Goal: Task Accomplishment & Management: Use online tool/utility

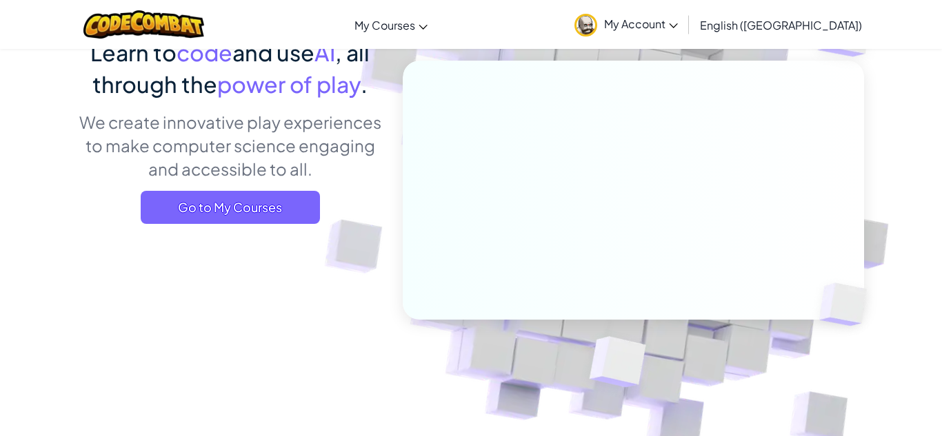
scroll to position [136, 0]
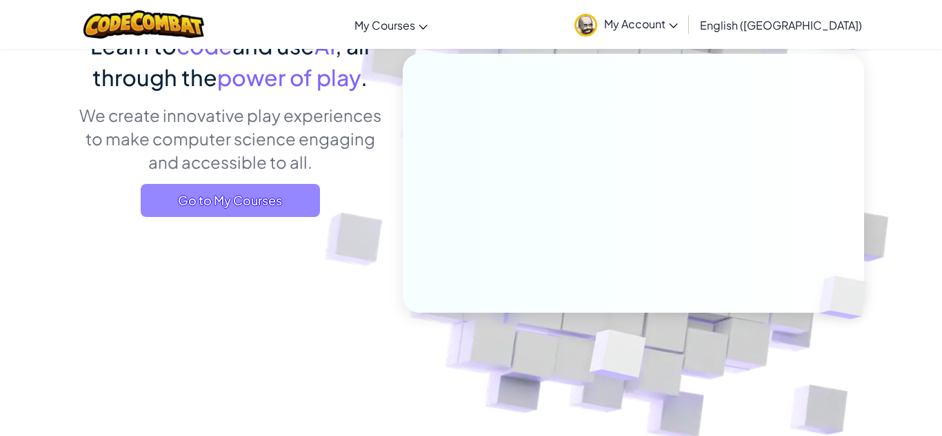
click at [283, 203] on span "Go to My Courses" at bounding box center [230, 200] width 179 height 33
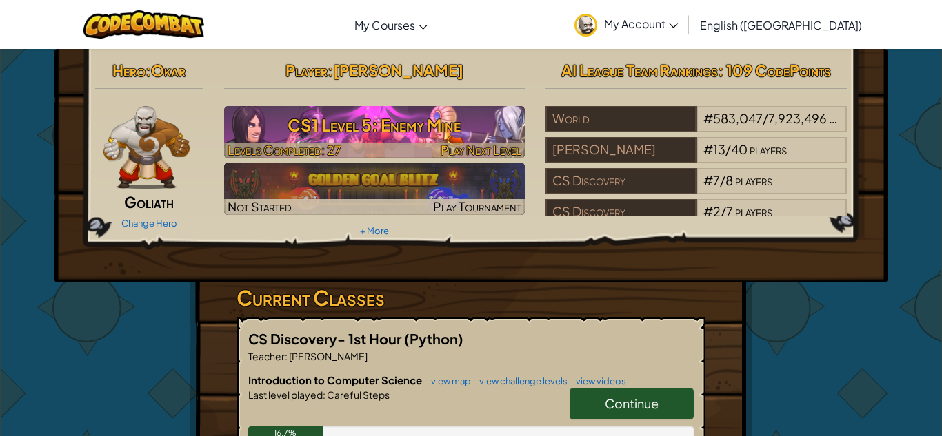
click at [392, 119] on h3 "CS1 Level 5: Enemy Mine" at bounding box center [374, 125] width 301 height 31
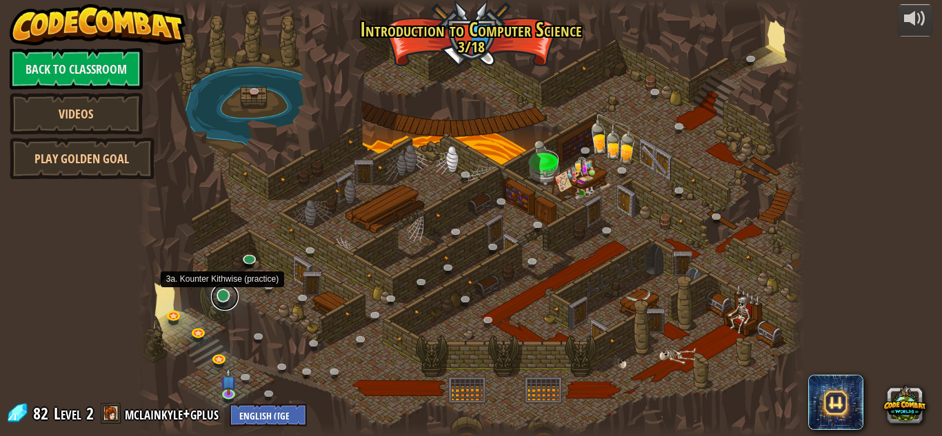
click at [223, 295] on link at bounding box center [225, 297] width 28 height 28
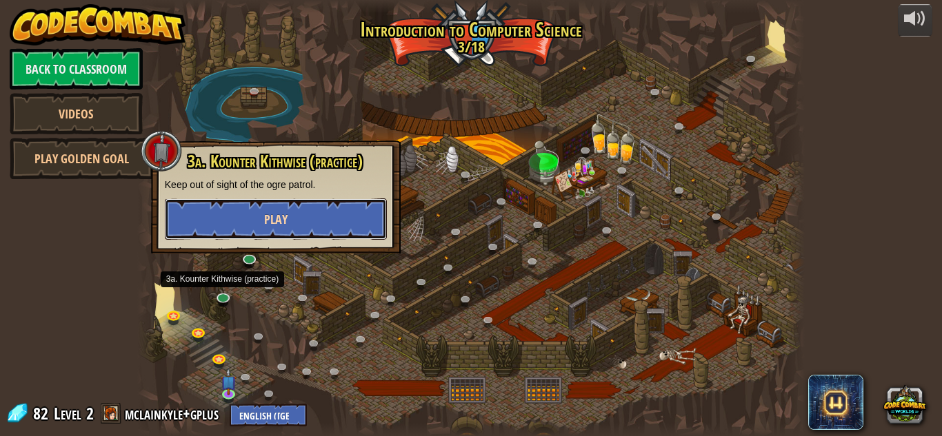
click at [250, 210] on button "Play" at bounding box center [276, 219] width 222 height 41
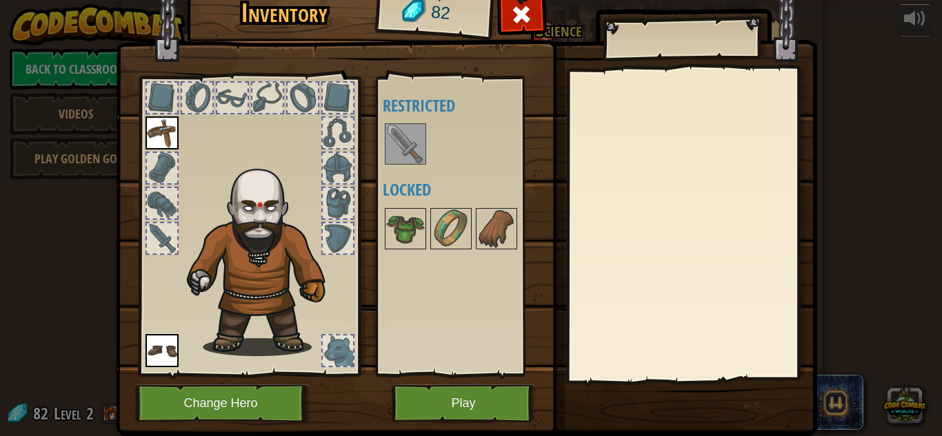
click at [412, 133] on img at bounding box center [405, 144] width 39 height 39
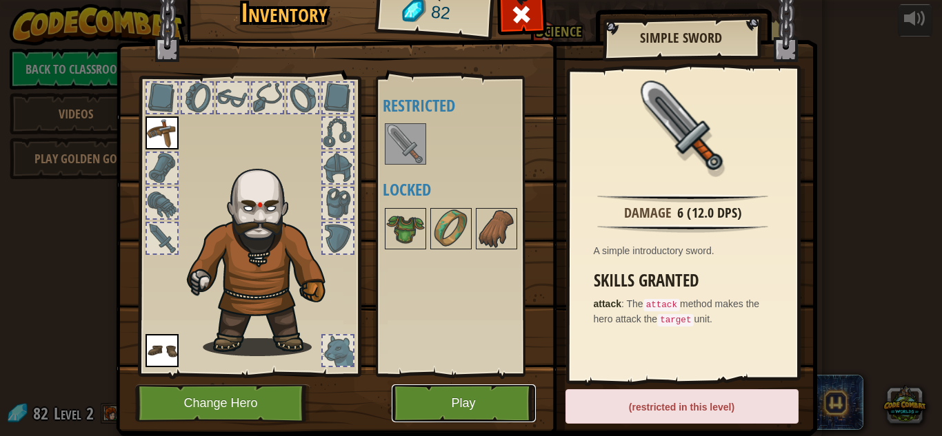
click at [428, 394] on button "Play" at bounding box center [464, 404] width 144 height 38
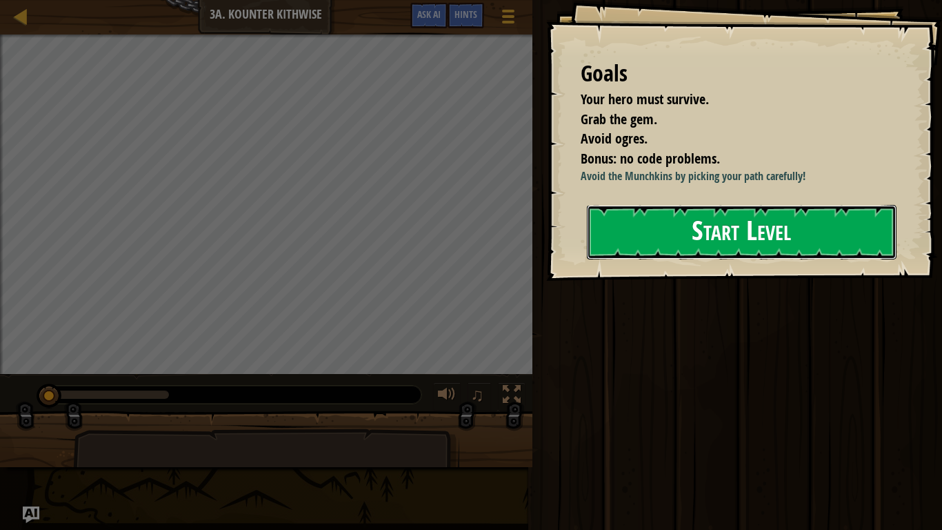
click at [650, 233] on button "Start Level" at bounding box center [742, 232] width 310 height 54
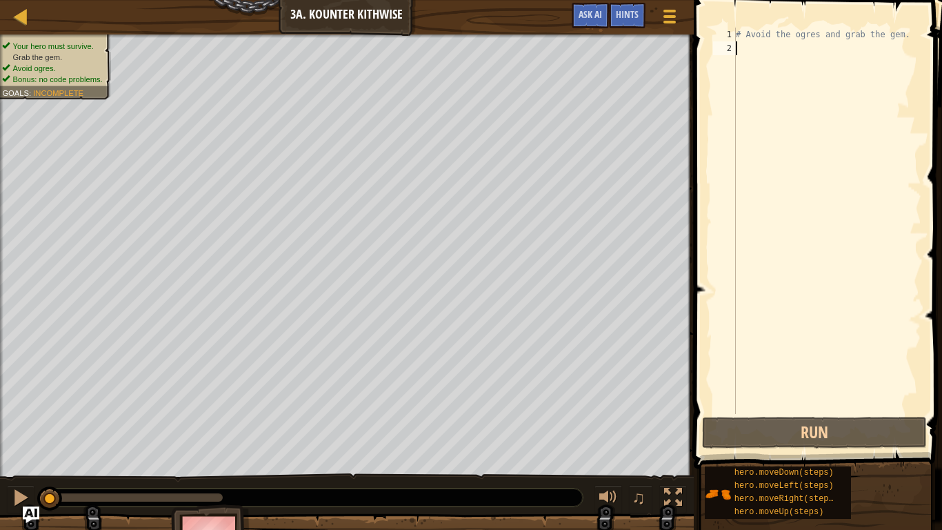
type textarea "h"
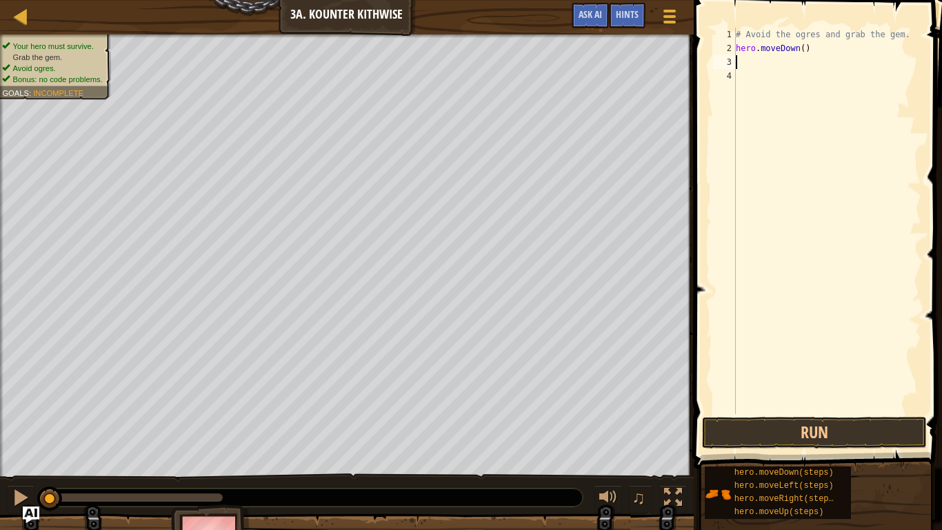
type textarea "h"
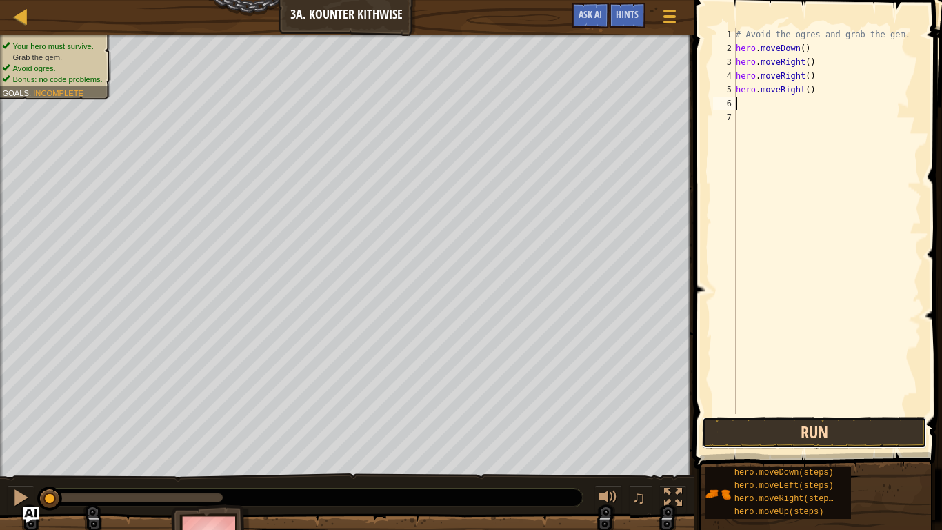
click at [821, 436] on button "Run" at bounding box center [814, 432] width 225 height 32
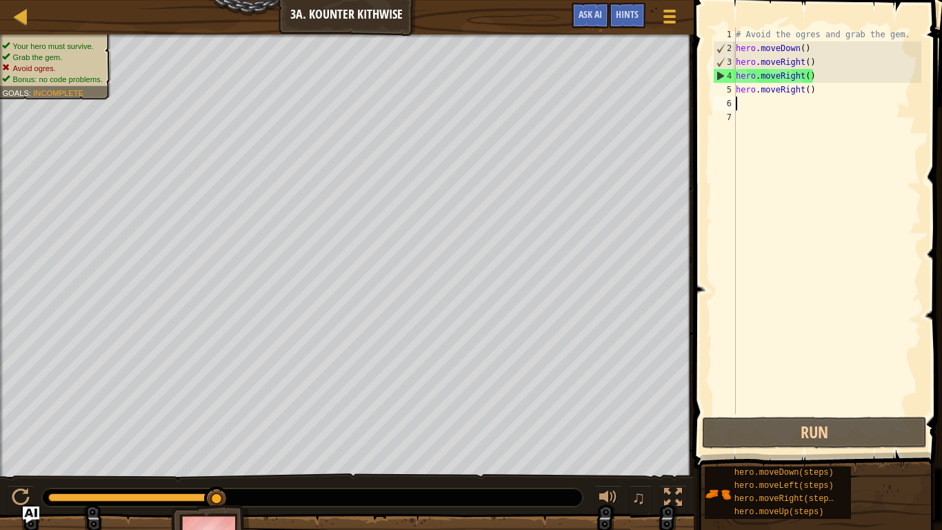
click at [824, 97] on div "# Avoid the ogres and grab the gem. hero . moveDown ( ) hero . moveRight ( ) he…" at bounding box center [827, 235] width 188 height 414
click at [822, 90] on div "# Avoid the ogres and grab the gem. hero . moveDown ( ) hero . moveRight ( ) he…" at bounding box center [827, 235] width 188 height 414
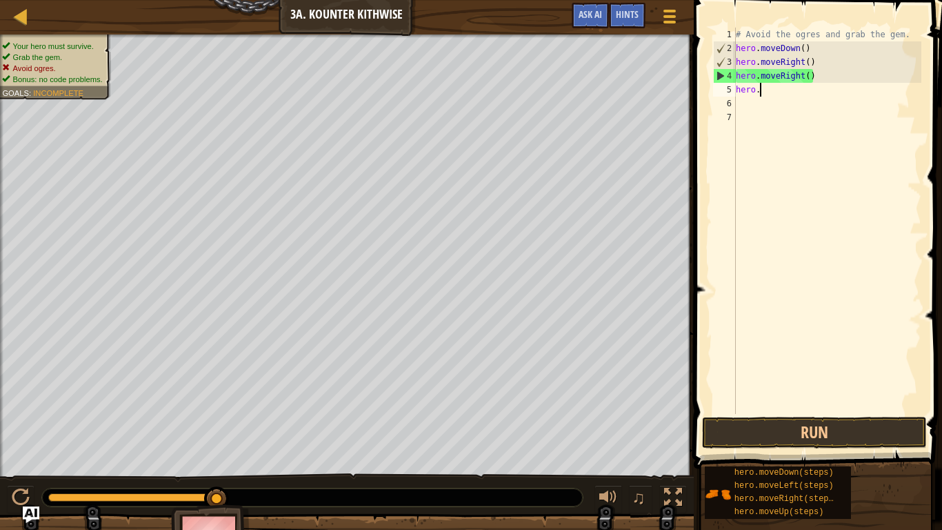
type textarea "h"
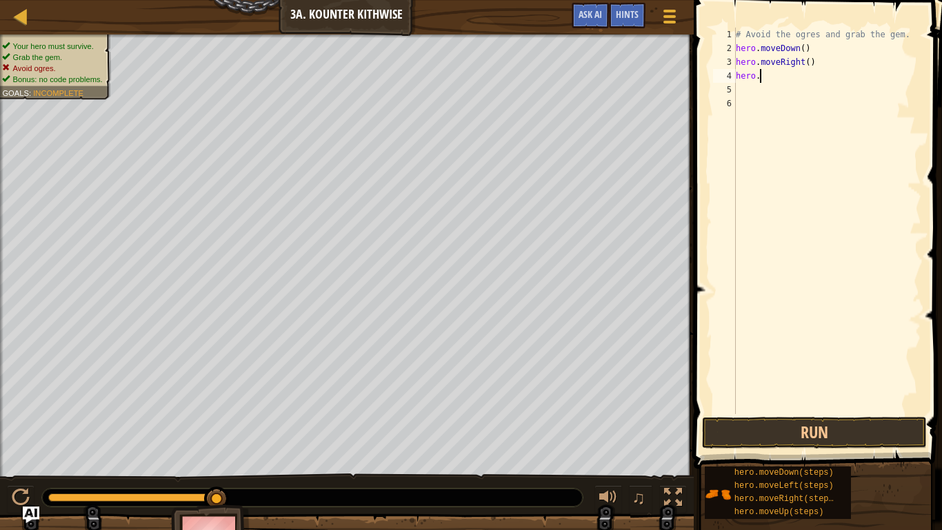
type textarea "h"
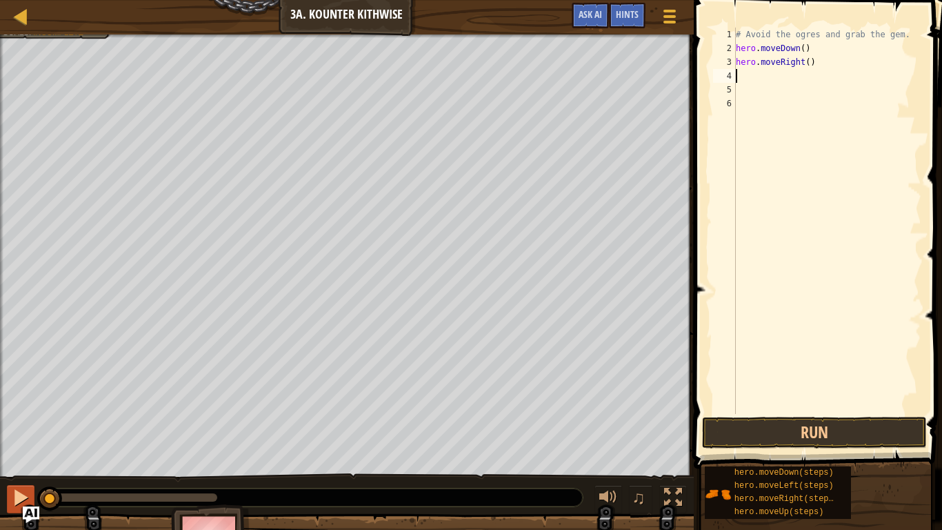
drag, startPoint x: 217, startPoint y: 501, endPoint x: 25, endPoint y: 490, distance: 192.0
click at [25, 436] on div "♫" at bounding box center [347, 493] width 694 height 41
click at [828, 64] on div "# Avoid the ogres and grab the gem. hero . moveDown ( ) hero . moveRight ( )" at bounding box center [827, 235] width 188 height 414
type textarea "h"
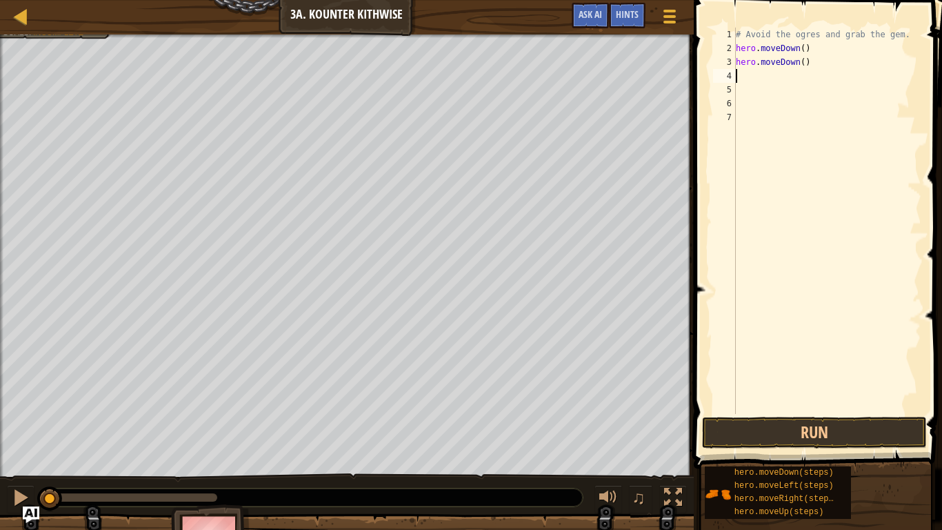
type textarea "h"
click at [790, 430] on button "Run" at bounding box center [814, 432] width 225 height 32
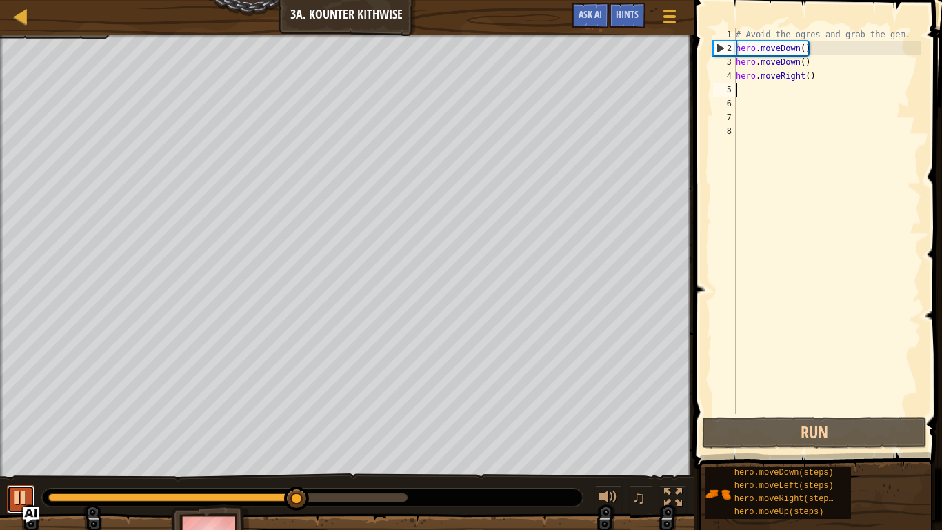
click at [17, 436] on div at bounding box center [21, 497] width 18 height 18
drag, startPoint x: 302, startPoint y: 493, endPoint x: 0, endPoint y: 467, distance: 303.2
click at [0, 436] on div "Your hero must survive. Grab the gem. Avoid ogres. Bonus: no code problems. Goa…" at bounding box center [471, 301] width 942 height 535
type textarea "h"
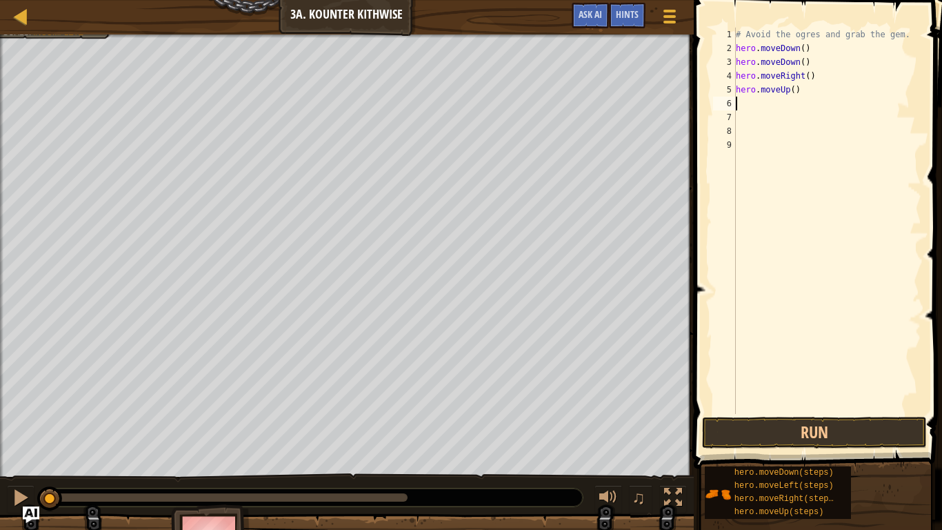
type textarea "h"
click at [836, 427] on button "Run" at bounding box center [814, 432] width 225 height 32
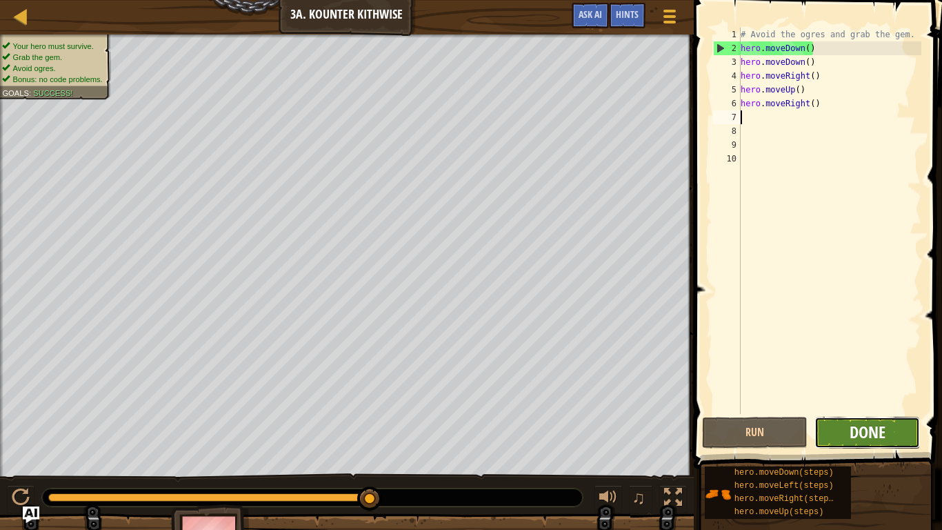
click at [856, 426] on span "Done" at bounding box center [868, 432] width 36 height 22
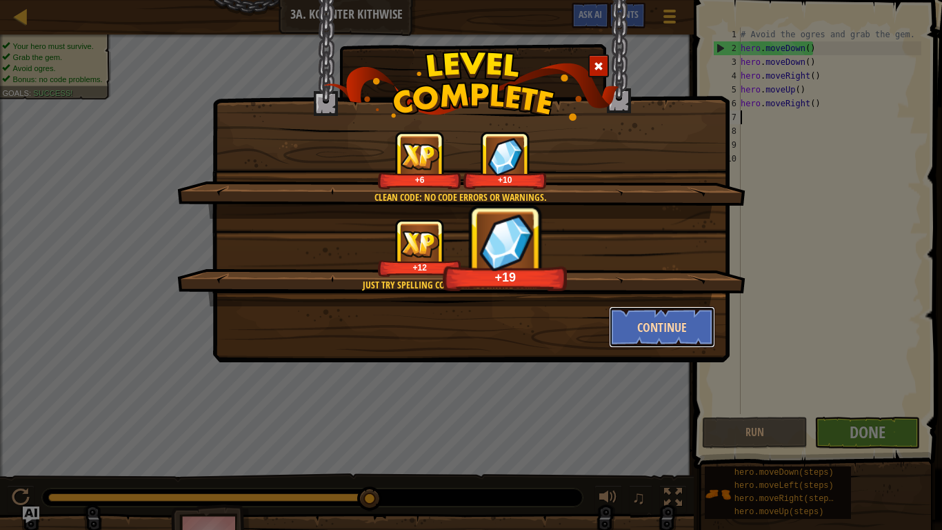
click at [668, 325] on button "Continue" at bounding box center [662, 326] width 107 height 41
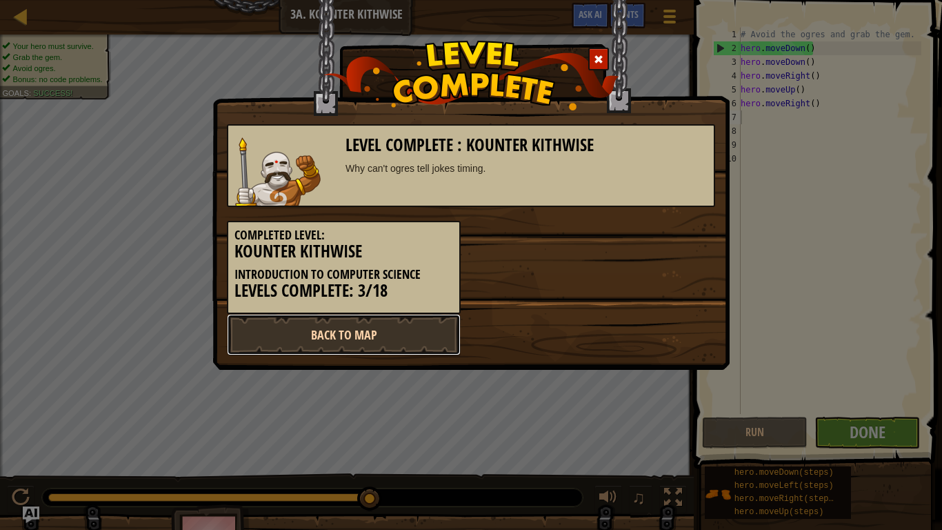
click at [355, 339] on link "Back to Map" at bounding box center [344, 334] width 234 height 41
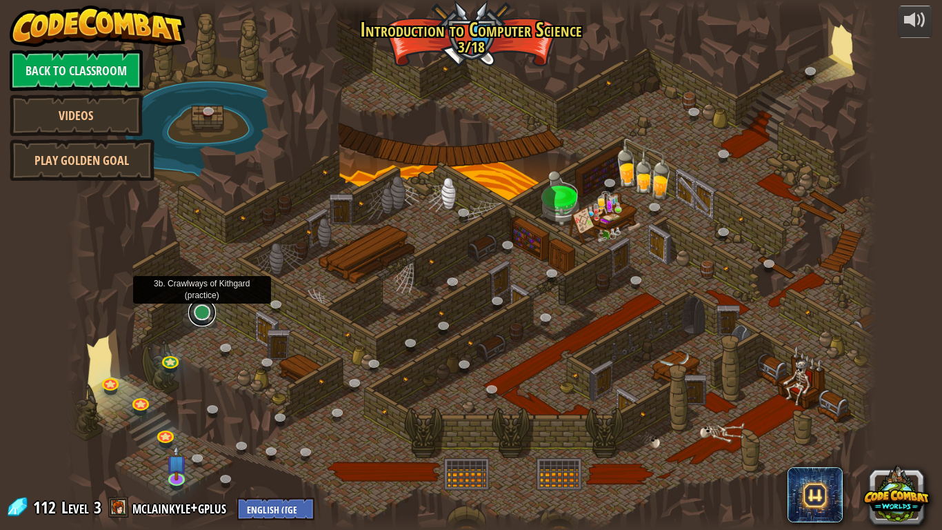
click at [197, 314] on link at bounding box center [202, 313] width 28 height 28
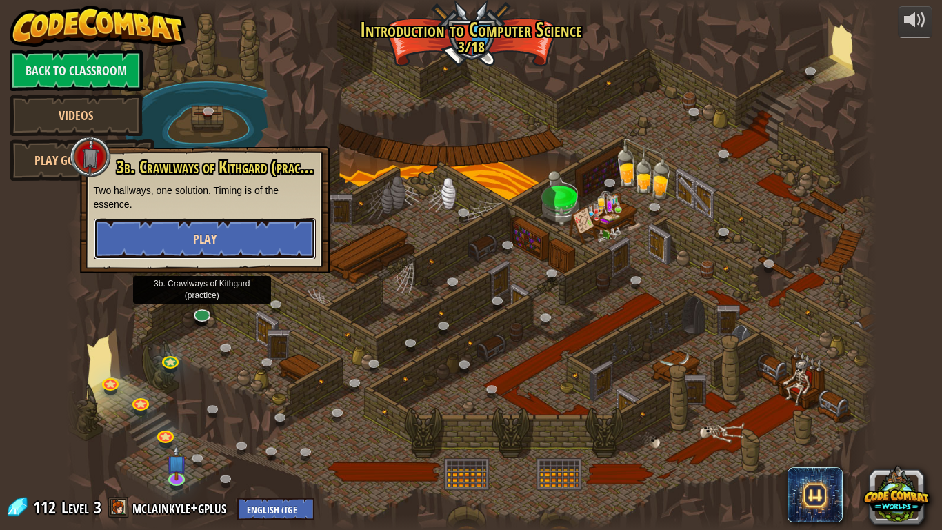
click at [214, 238] on span "Play" at bounding box center [204, 238] width 23 height 17
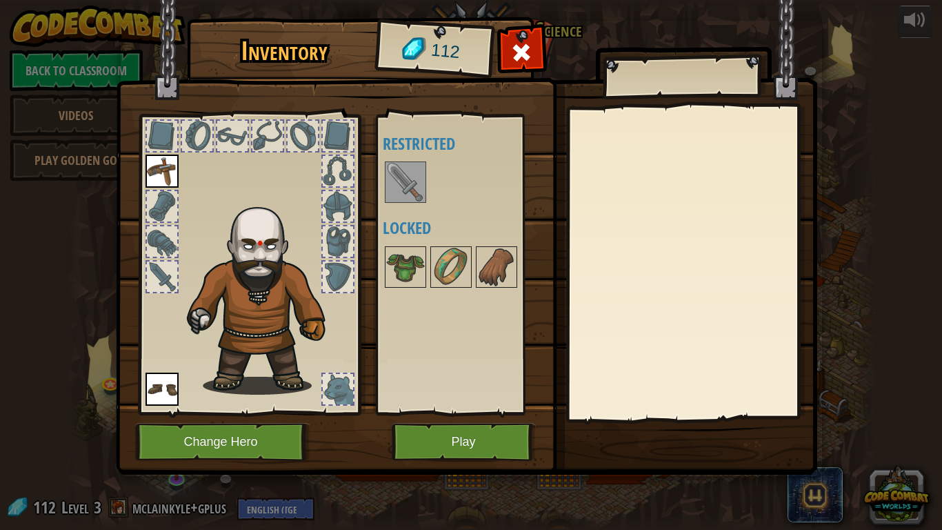
click at [160, 161] on img at bounding box center [161, 170] width 33 height 33
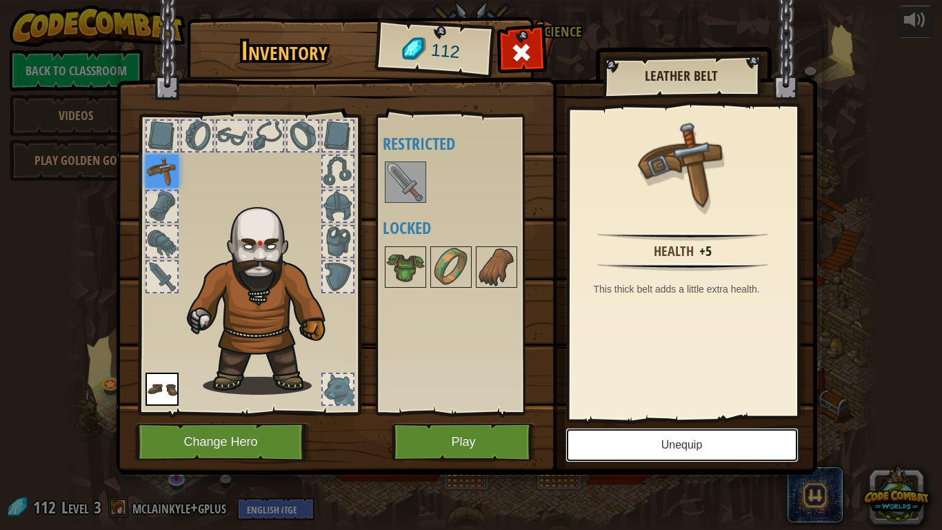
click at [693, 436] on button "Unequip" at bounding box center [681, 445] width 233 height 34
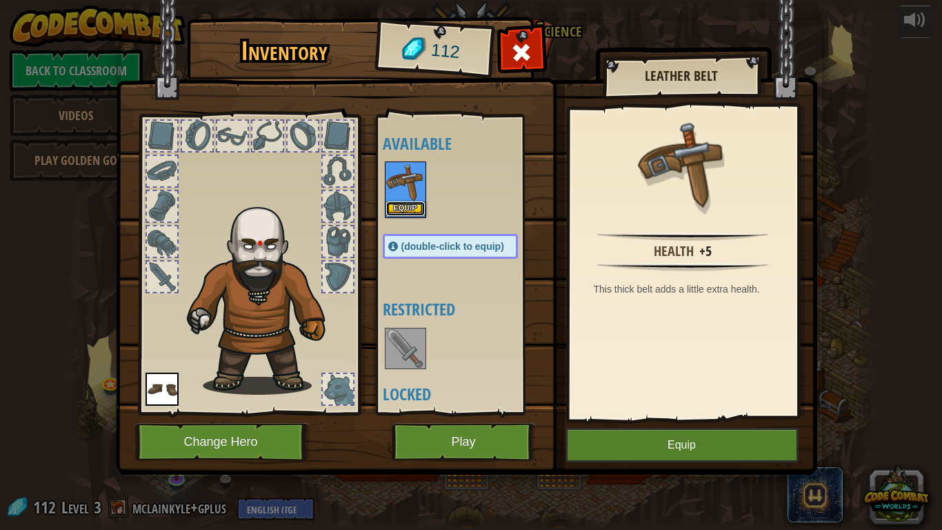
click at [409, 206] on button "Equip" at bounding box center [405, 208] width 39 height 14
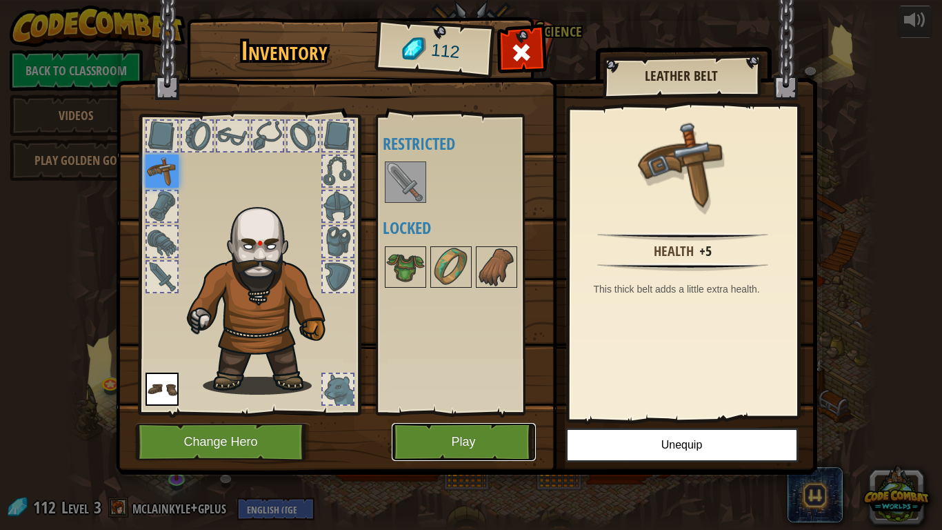
click at [441, 436] on button "Play" at bounding box center [464, 442] width 144 height 38
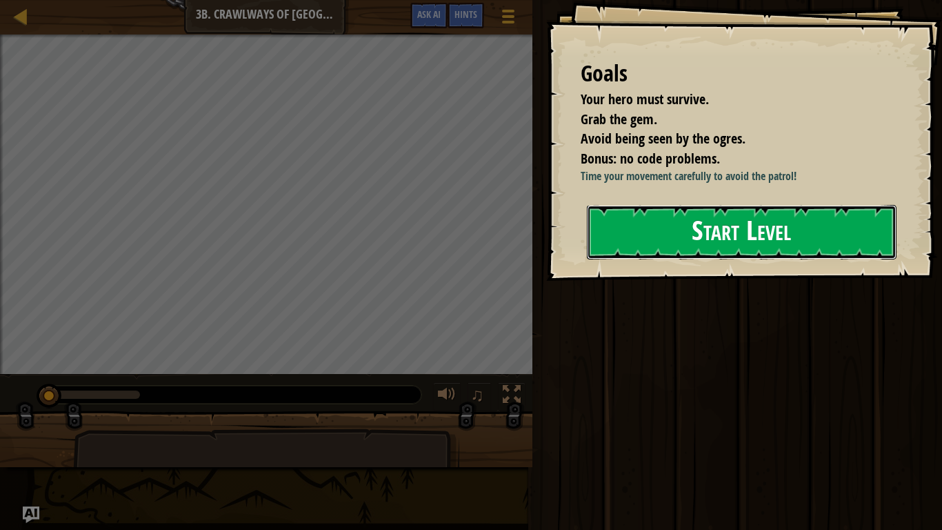
click at [660, 241] on button "Start Level" at bounding box center [742, 232] width 310 height 54
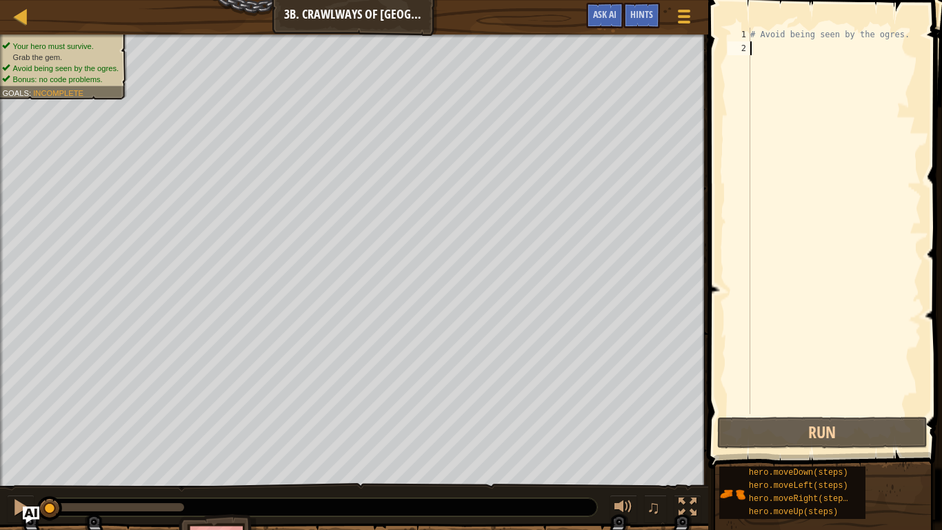
type textarea "h"
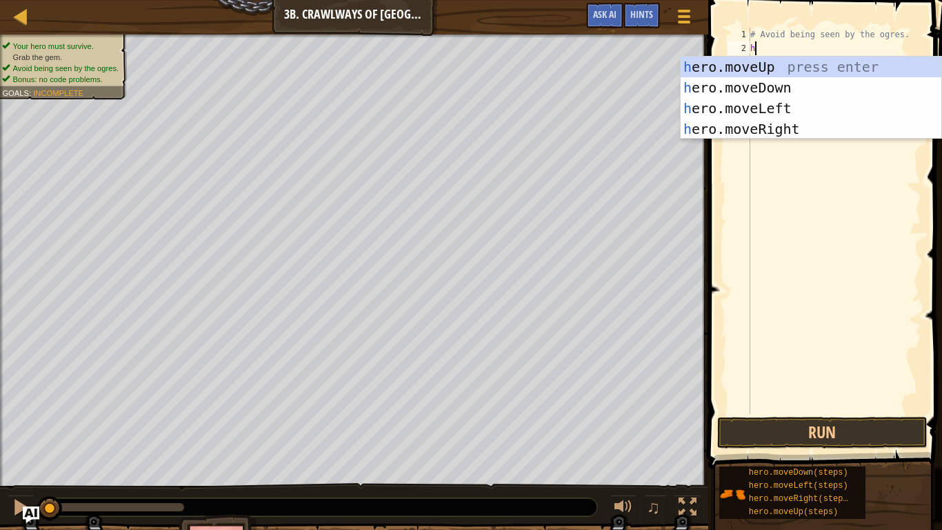
scroll to position [6, 0]
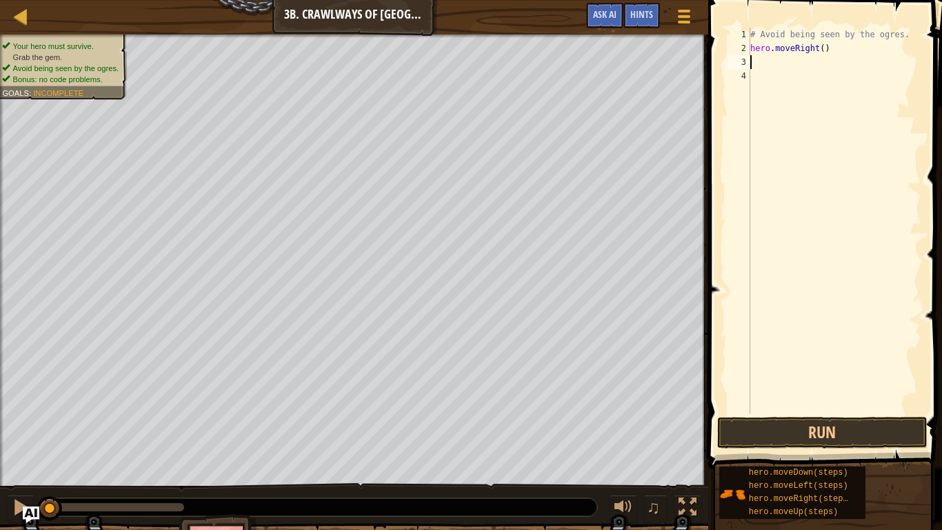
type textarea "h"
click at [818, 435] on button "Run" at bounding box center [822, 432] width 210 height 32
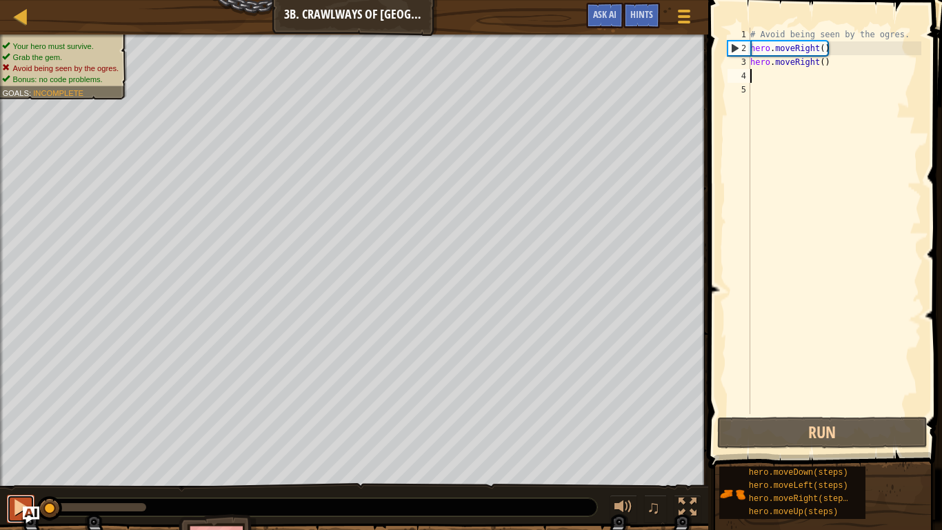
click at [11, 436] on button at bounding box center [21, 508] width 28 height 28
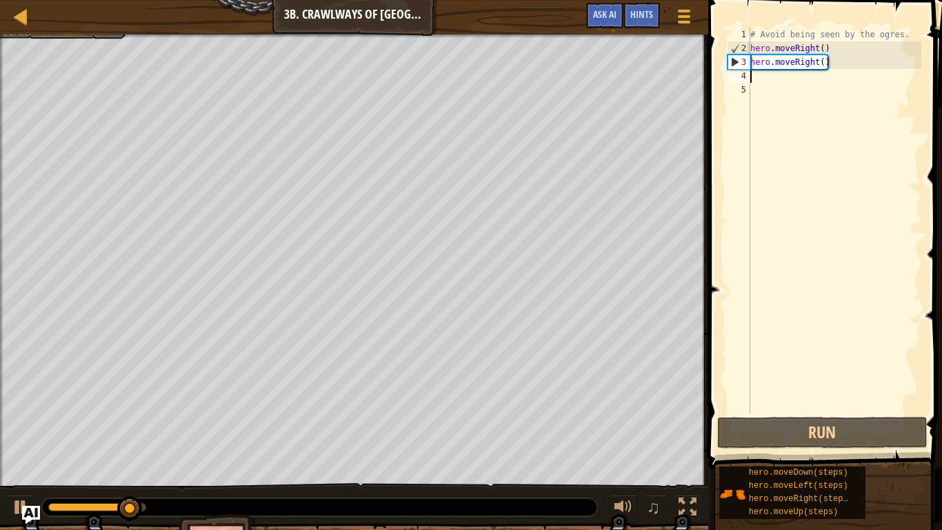
click at [27, 436] on img "Ask AI" at bounding box center [31, 514] width 18 height 18
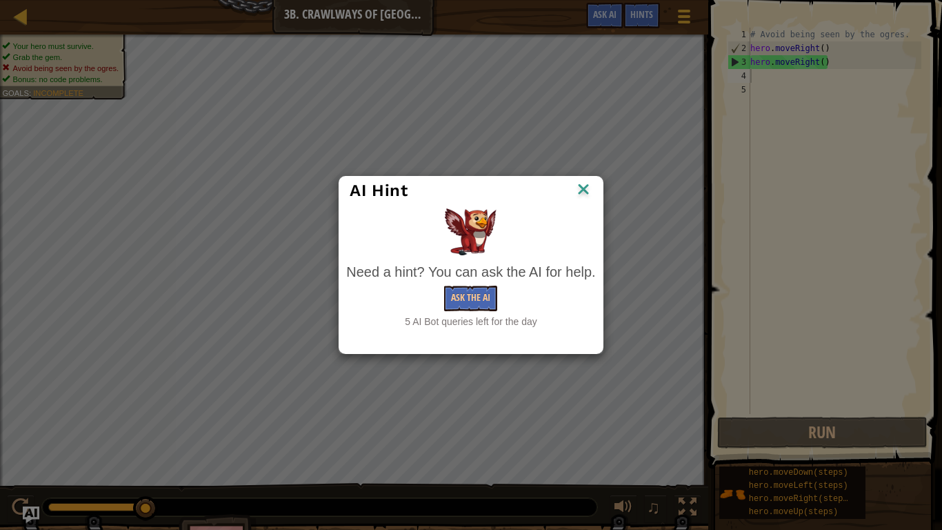
click at [589, 187] on img at bounding box center [583, 190] width 18 height 21
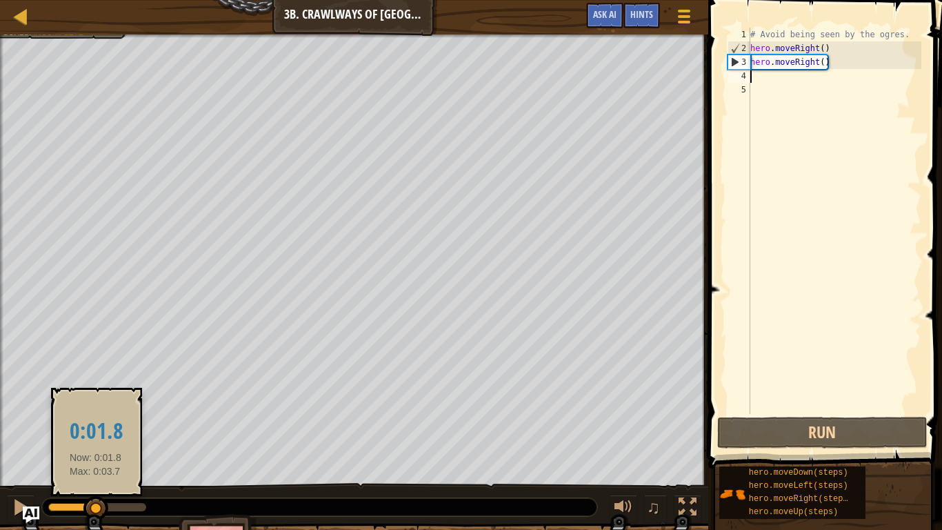
drag, startPoint x: 144, startPoint y: 510, endPoint x: 96, endPoint y: 508, distance: 48.3
click at [96, 436] on div at bounding box center [95, 508] width 25 height 25
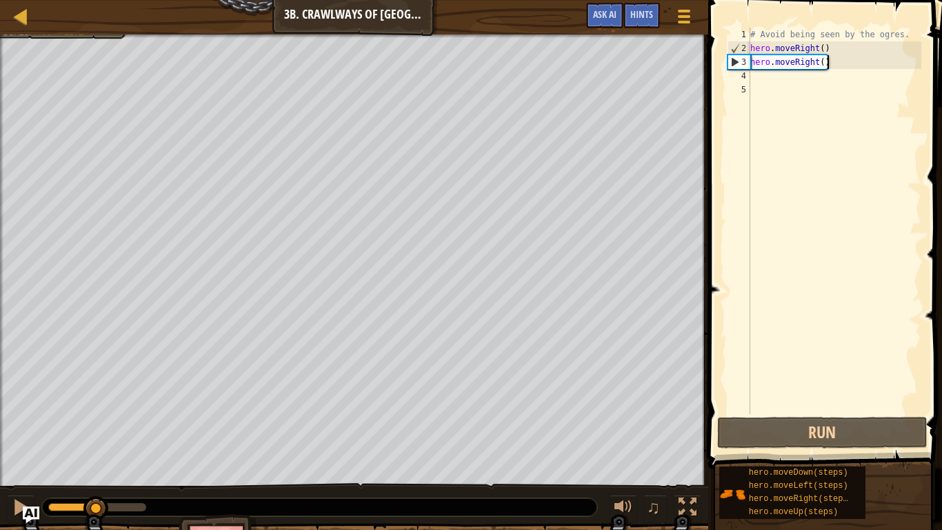
click at [858, 64] on div "# Avoid being seen by the ogres. hero . moveRight ( ) hero . moveRight ( )" at bounding box center [834, 235] width 174 height 414
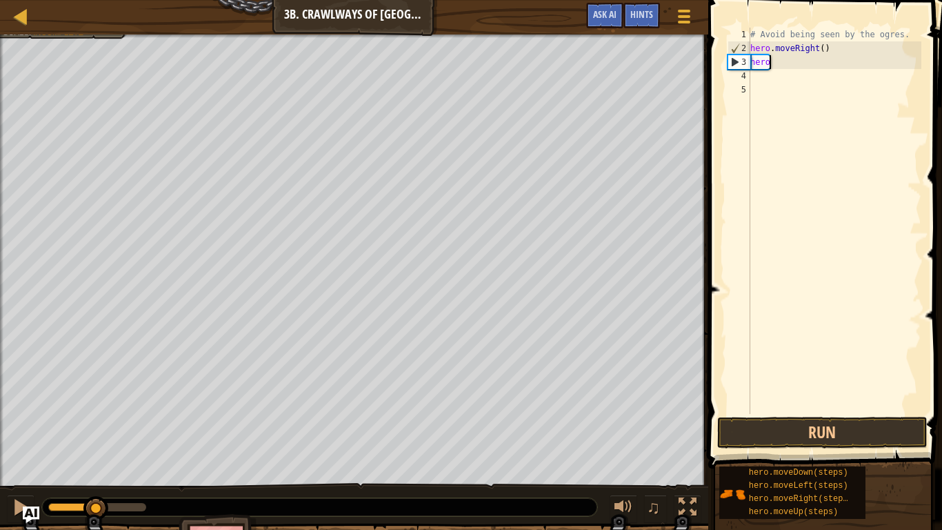
type textarea "h"
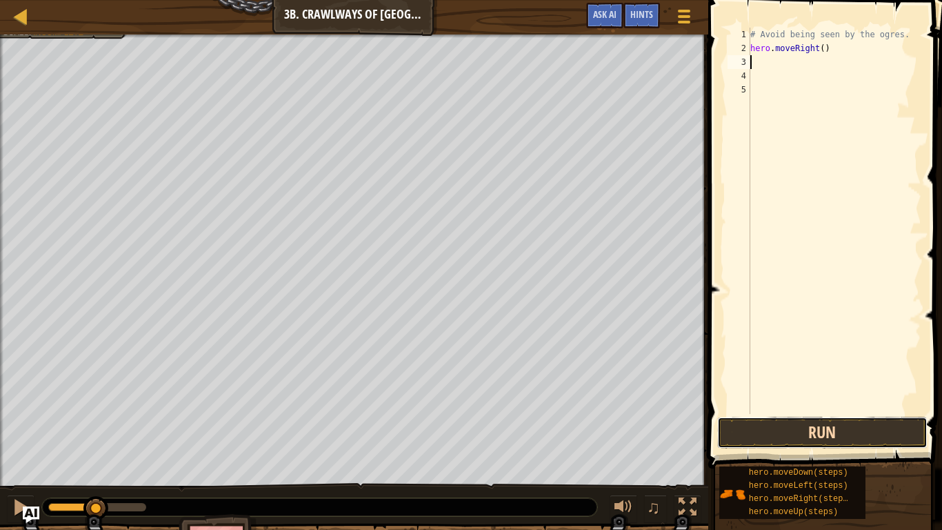
click at [830, 432] on button "Run" at bounding box center [822, 432] width 210 height 32
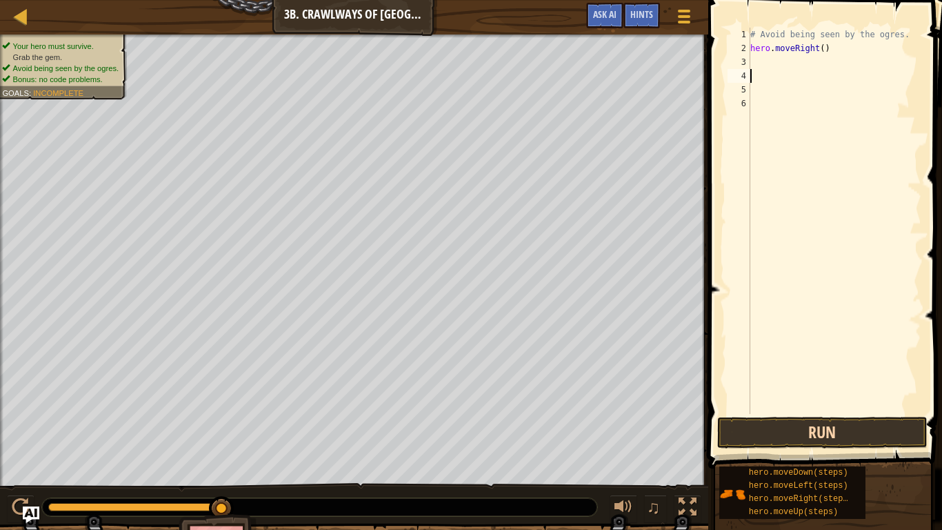
type textarea "h"
click at [845, 429] on button "Run" at bounding box center [822, 432] width 210 height 32
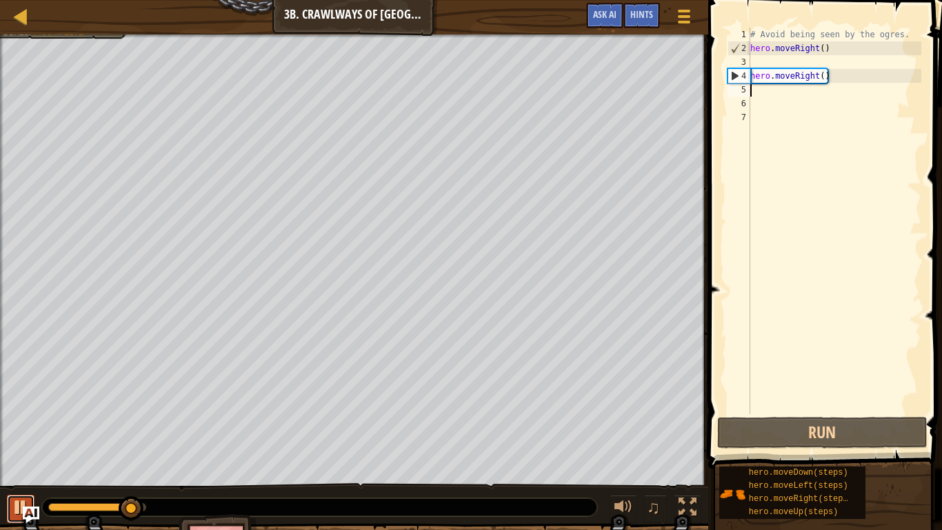
click at [9, 436] on button at bounding box center [21, 508] width 28 height 28
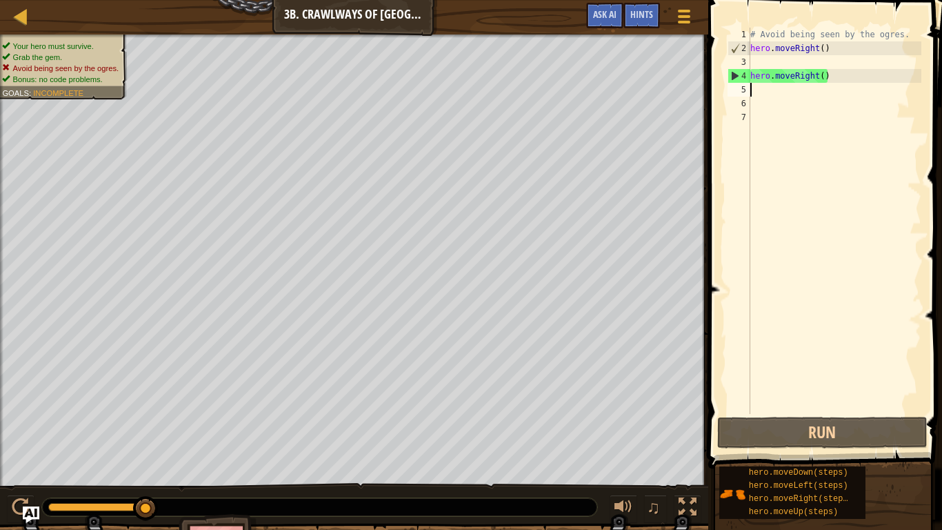
drag, startPoint x: 133, startPoint y: 508, endPoint x: 186, endPoint y: 505, distance: 53.2
click at [186, 436] on div at bounding box center [319, 507] width 555 height 18
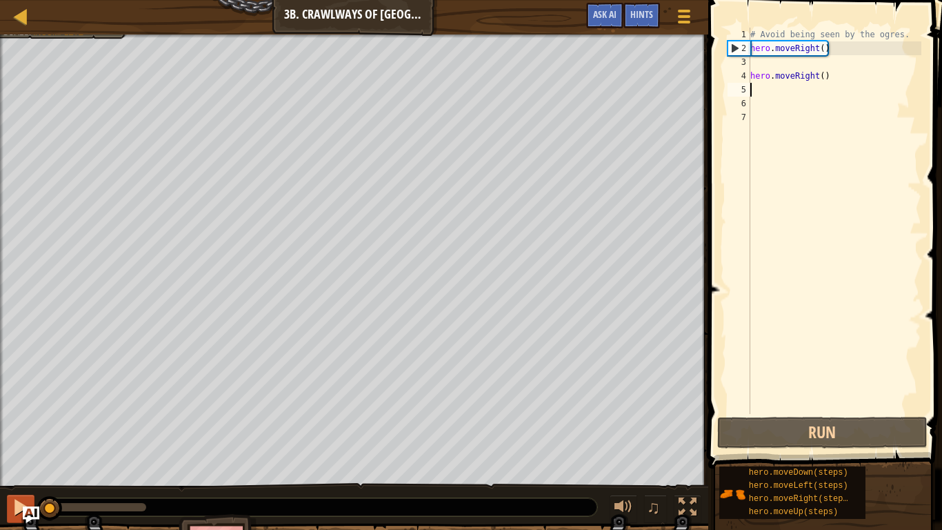
drag, startPoint x: 143, startPoint y: 506, endPoint x: 9, endPoint y: 499, distance: 134.7
click at [9, 436] on div "♫" at bounding box center [354, 503] width 708 height 41
click at [838, 80] on div "# Avoid being seen by the ogres. hero . moveRight ( ) hero . moveRight ( )" at bounding box center [834, 235] width 174 height 414
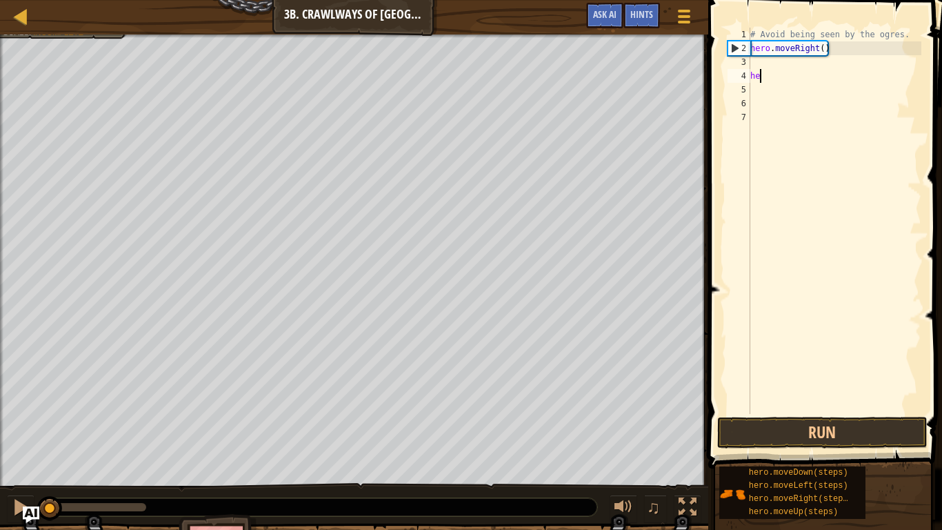
type textarea "h"
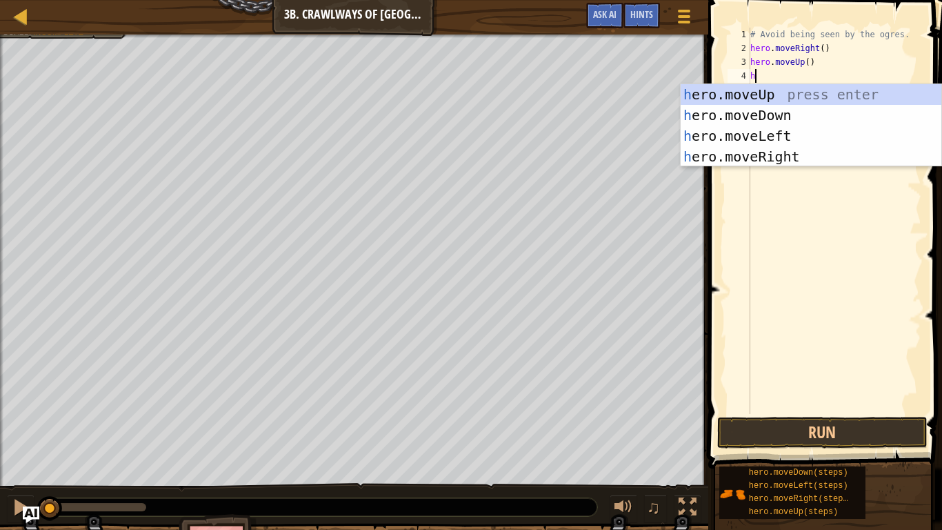
type textarea "h"
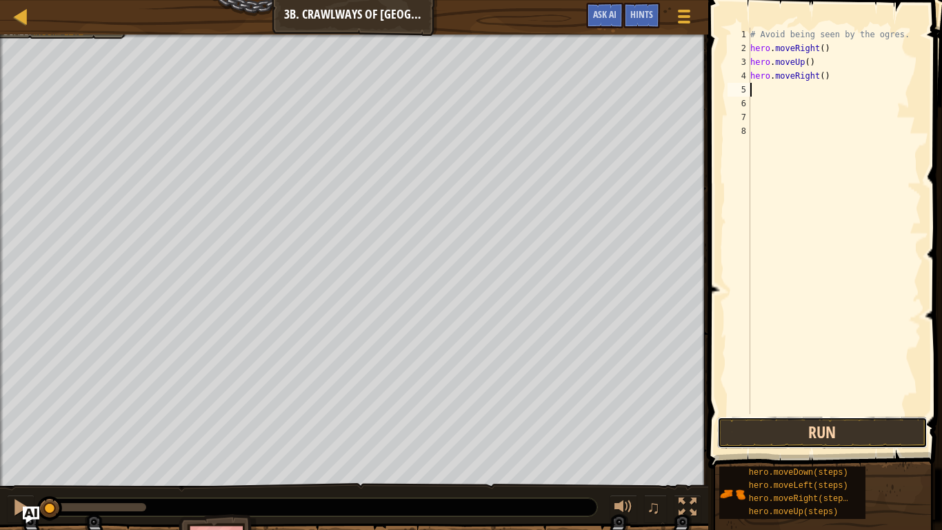
click at [845, 436] on button "Run" at bounding box center [822, 432] width 210 height 32
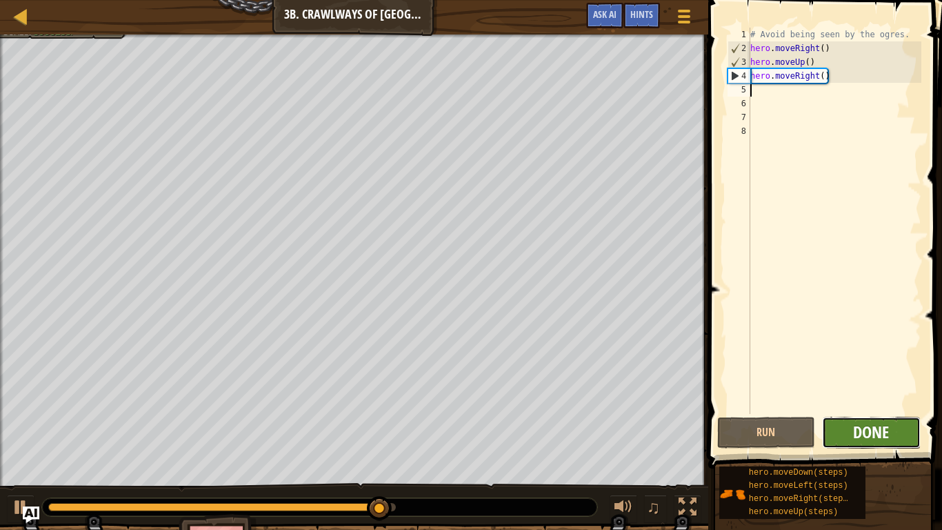
click at [872, 430] on span "Done" at bounding box center [871, 432] width 36 height 22
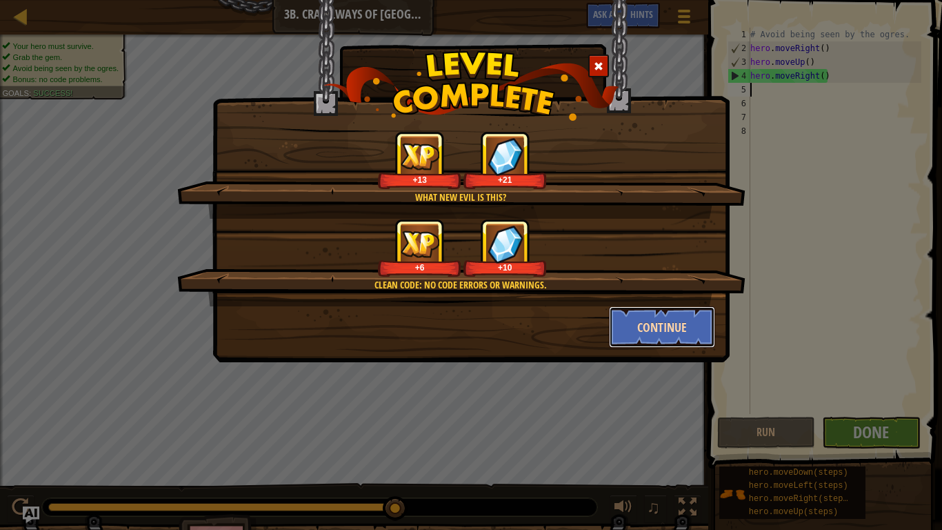
click at [652, 330] on button "Continue" at bounding box center [662, 326] width 107 height 41
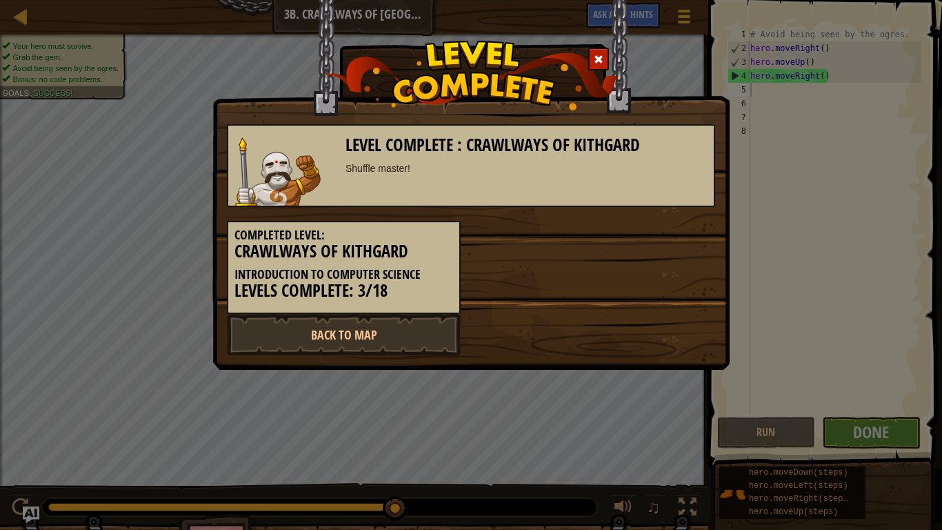
click at [669, 325] on div "Back to Map" at bounding box center [471, 334] width 509 height 41
click at [407, 330] on link "Back to Map" at bounding box center [344, 334] width 234 height 41
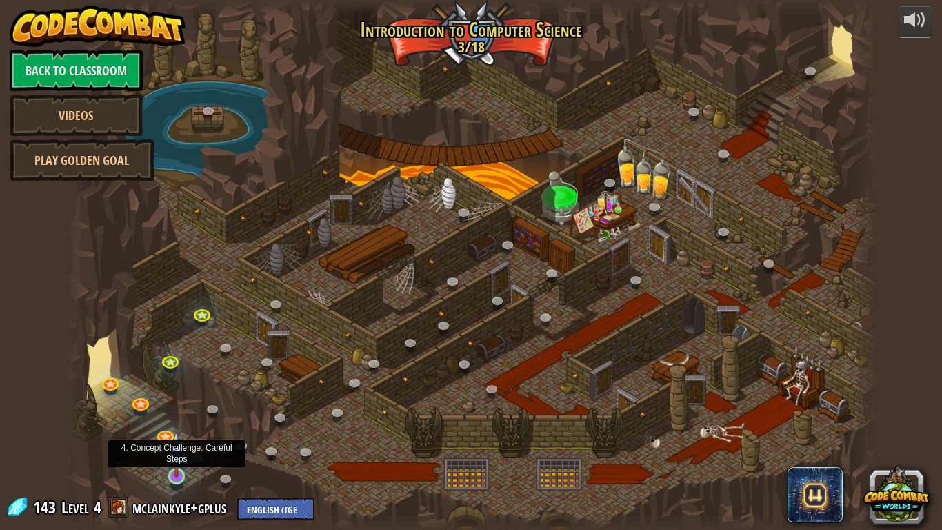
click at [177, 436] on img at bounding box center [176, 453] width 21 height 47
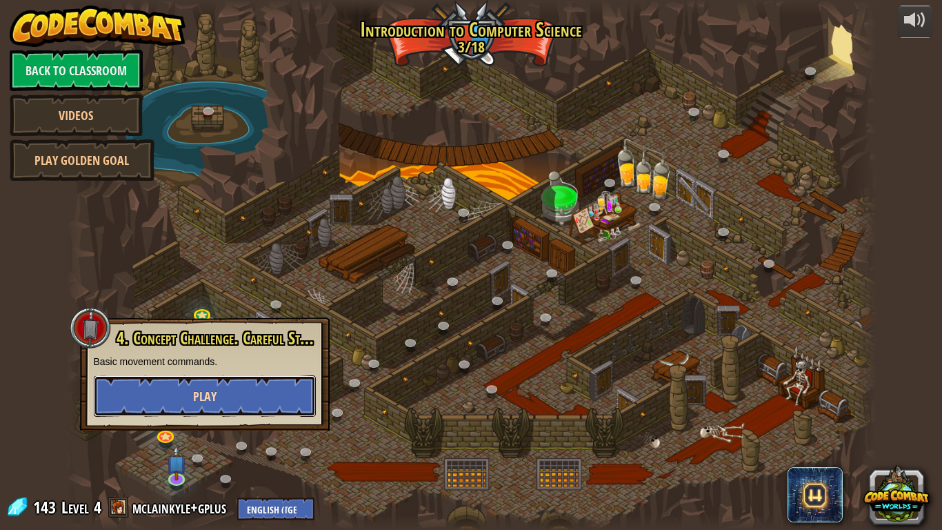
click at [225, 383] on button "Play" at bounding box center [205, 395] width 222 height 41
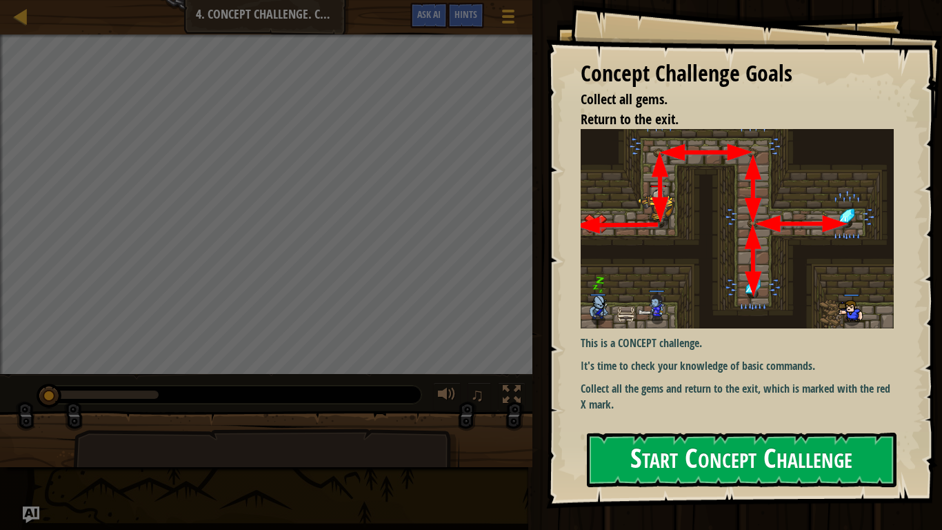
click at [625, 436] on button "Start Concept Challenge" at bounding box center [742, 459] width 310 height 54
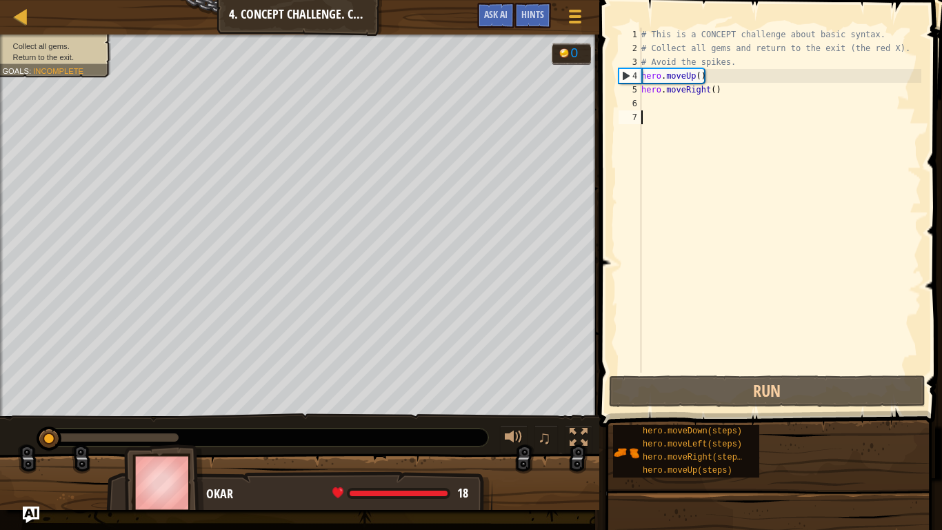
type textarea "h"
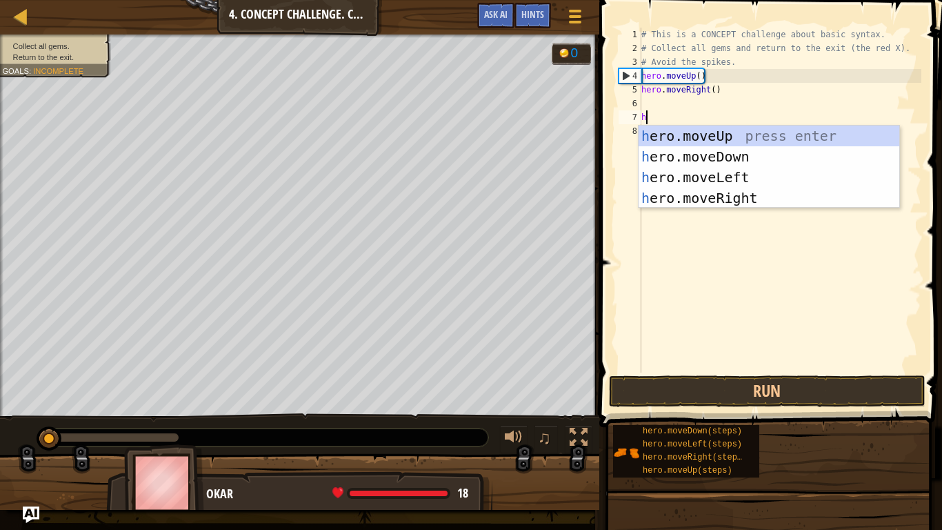
scroll to position [6, 0]
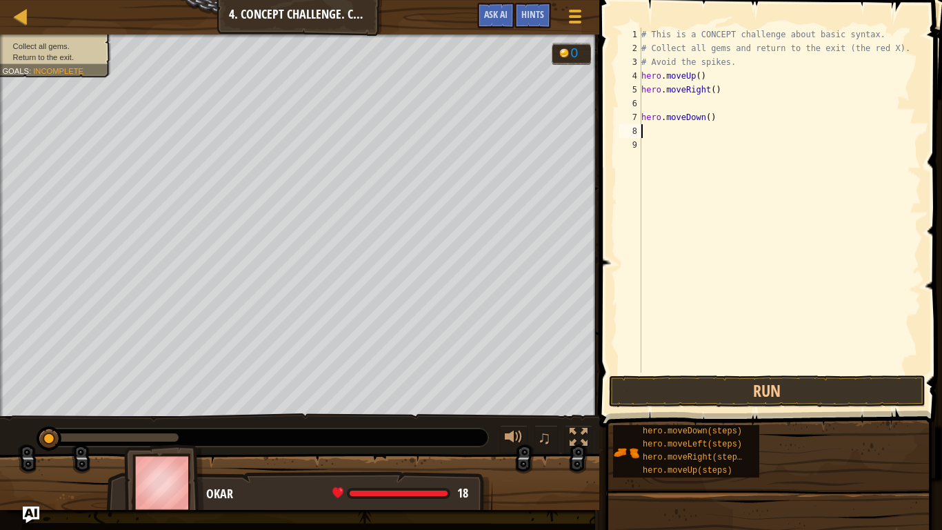
type textarea "hero.moveDown()"
type textarea "h"
type textarea "hero.moveDown()"
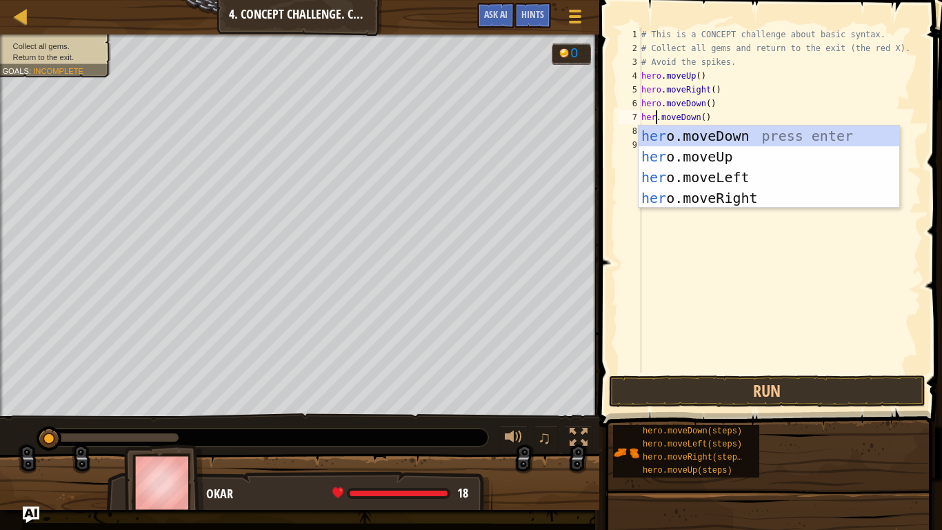
type textarea "hero.moveDown()"
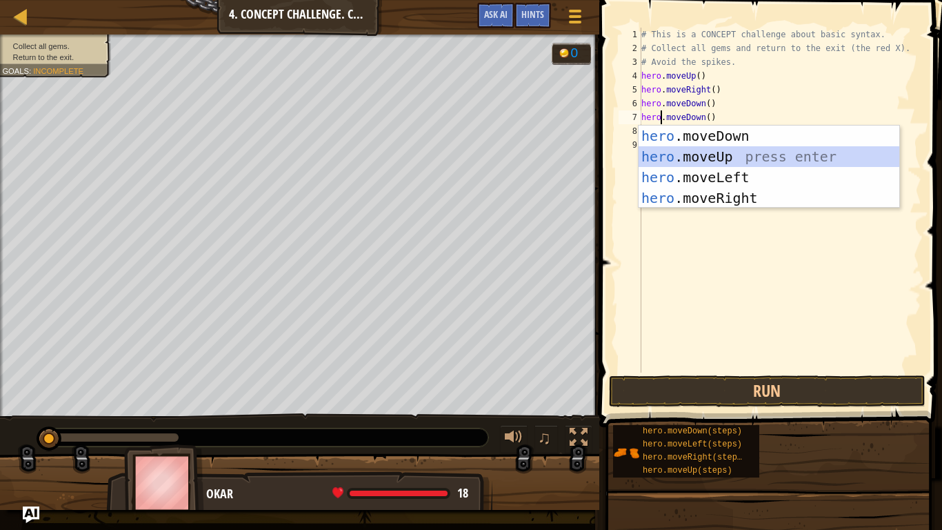
click at [771, 268] on div "# This is a CONCEPT challenge about basic syntax. # Collect all gems and return…" at bounding box center [780, 214] width 283 height 372
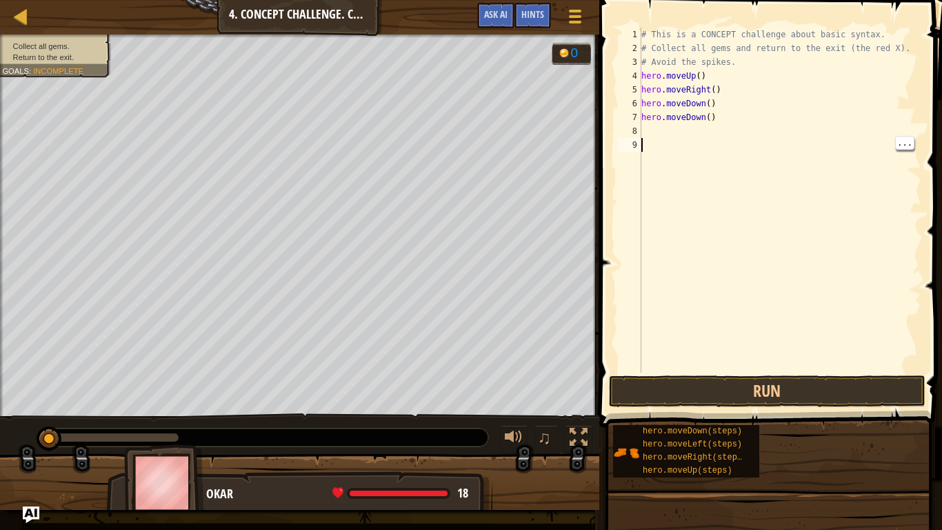
scroll to position [6, 0]
type textarea "h"
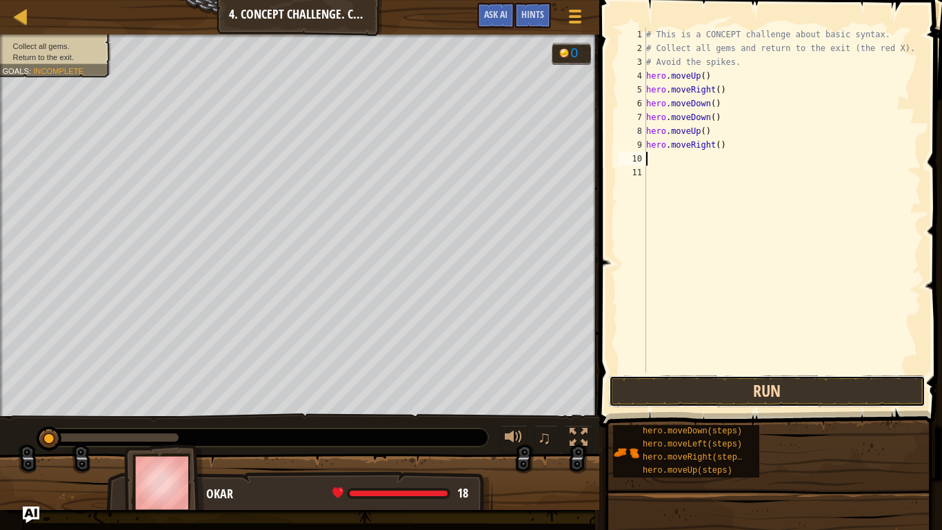
click at [787, 397] on button "Run" at bounding box center [767, 391] width 317 height 32
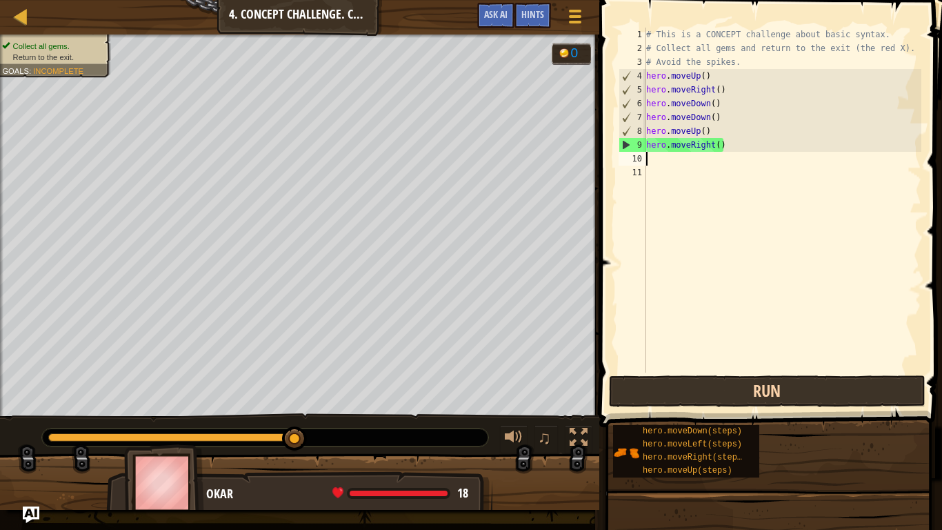
type textarea "h"
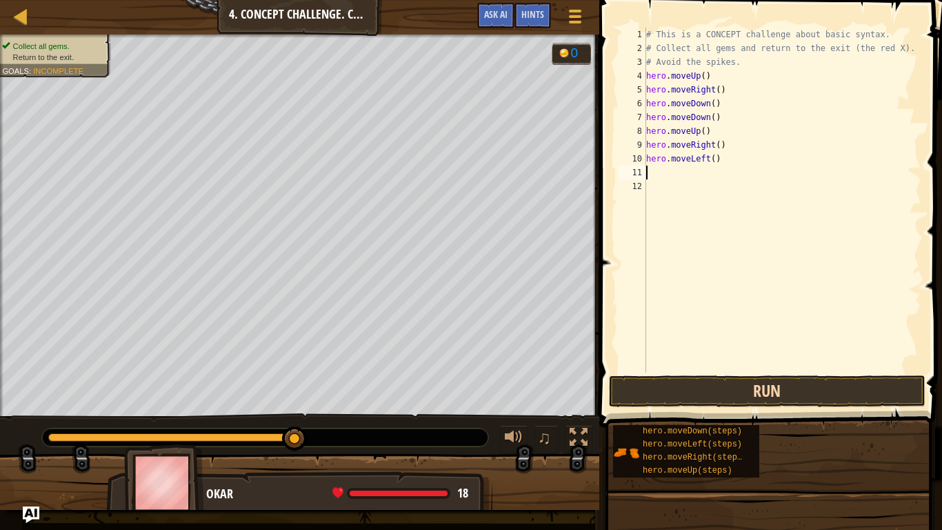
type textarea "h"
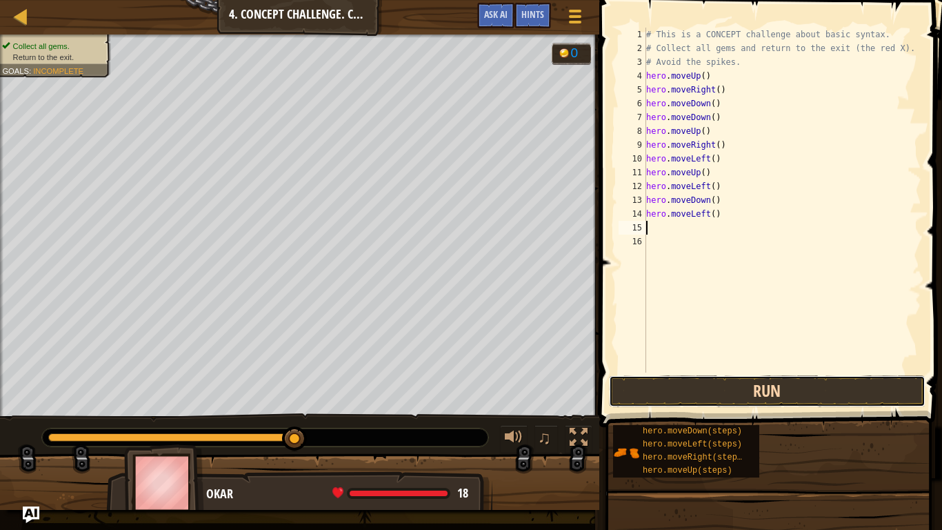
click at [779, 384] on button "Run" at bounding box center [767, 391] width 317 height 32
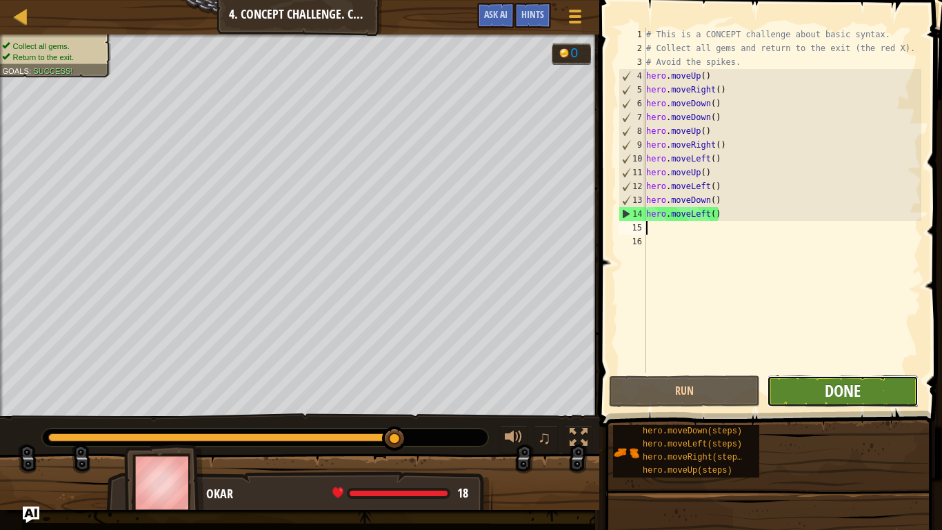
click at [834, 385] on span "Done" at bounding box center [843, 390] width 36 height 22
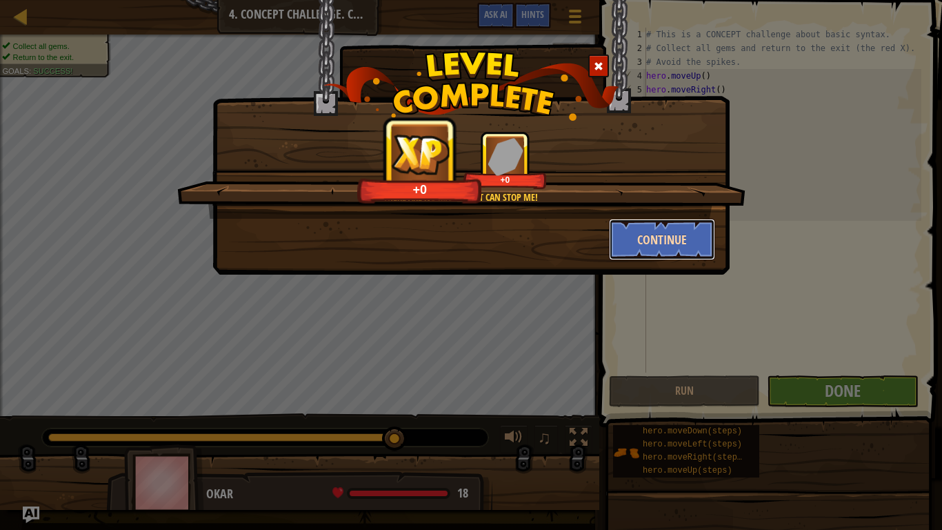
click at [665, 241] on button "Continue" at bounding box center [662, 239] width 107 height 41
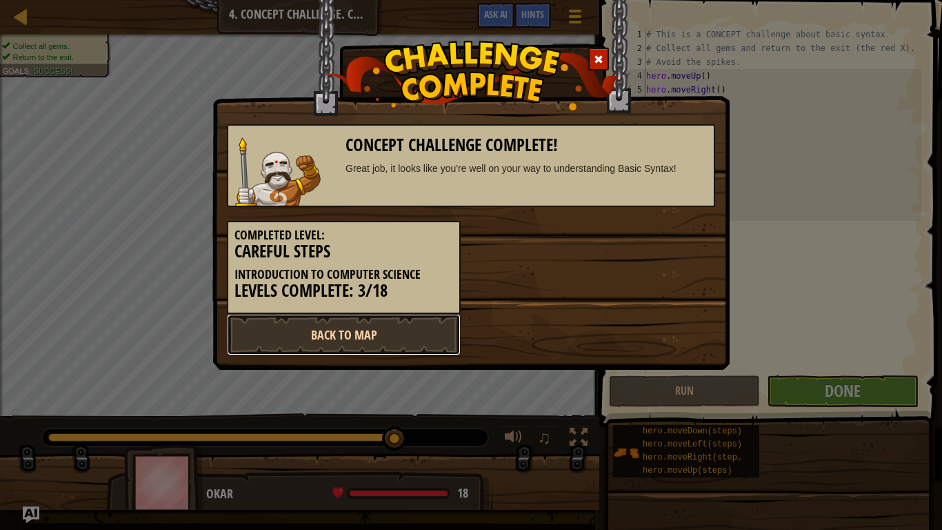
click at [379, 338] on link "Back to Map" at bounding box center [344, 334] width 234 height 41
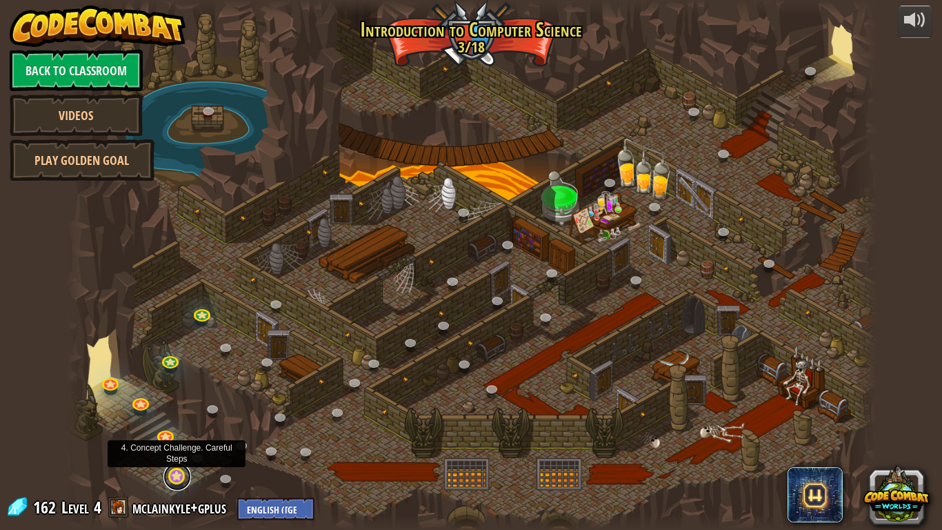
click at [177, 436] on link at bounding box center [177, 477] width 28 height 28
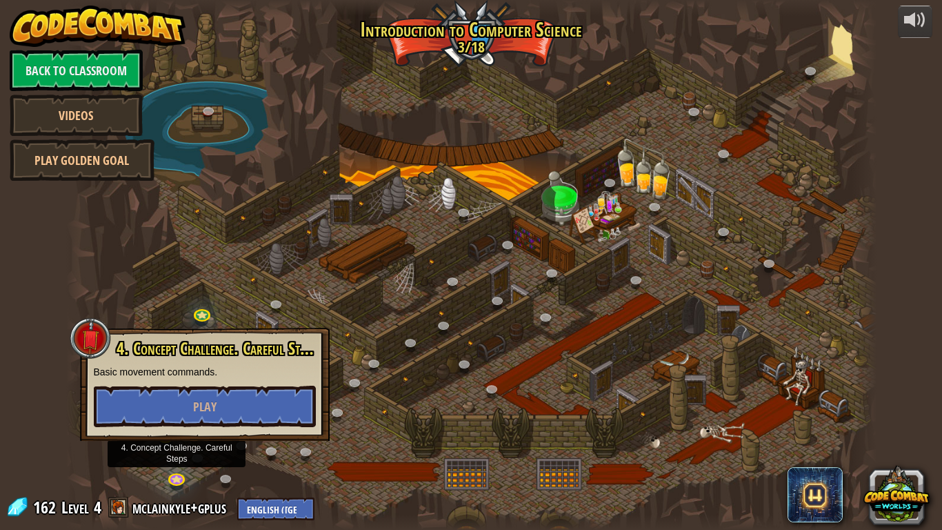
click at [401, 314] on div at bounding box center [471, 265] width 810 height 530
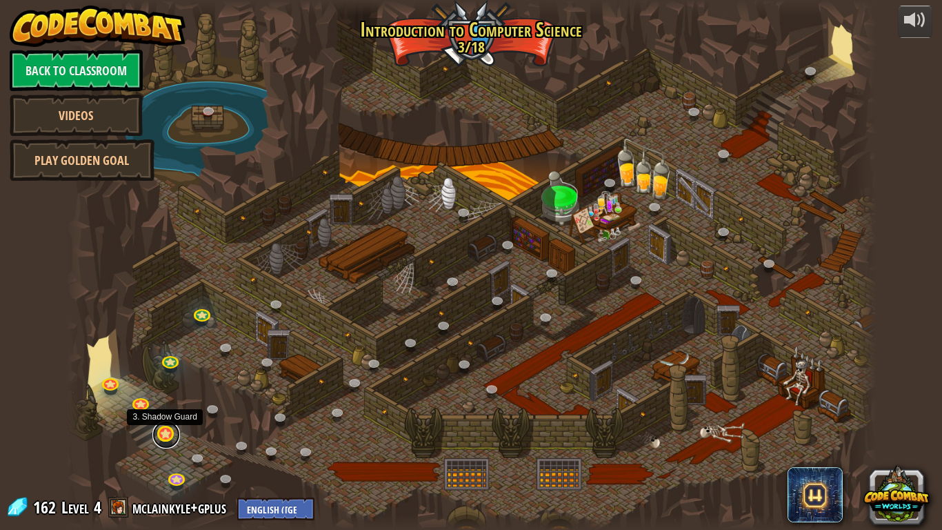
click at [164, 436] on link at bounding box center [166, 435] width 28 height 28
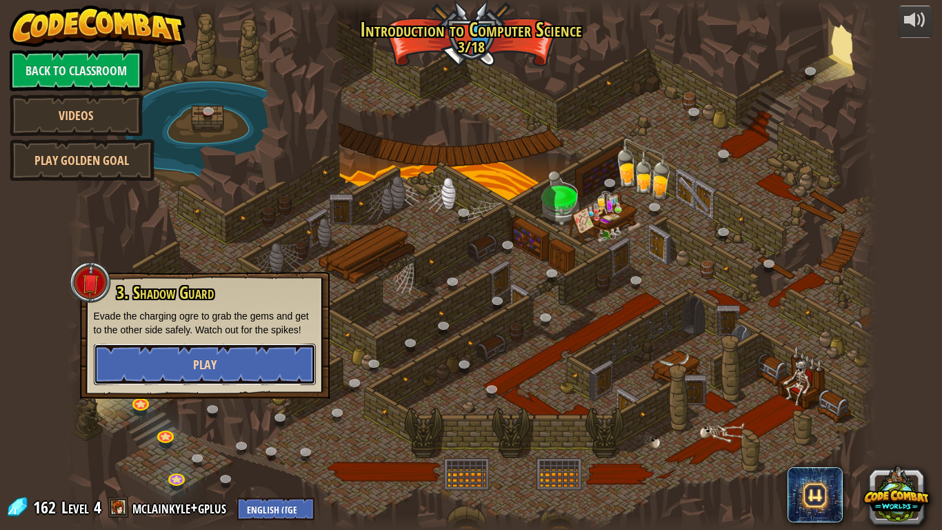
click at [190, 359] on button "Play" at bounding box center [205, 363] width 222 height 41
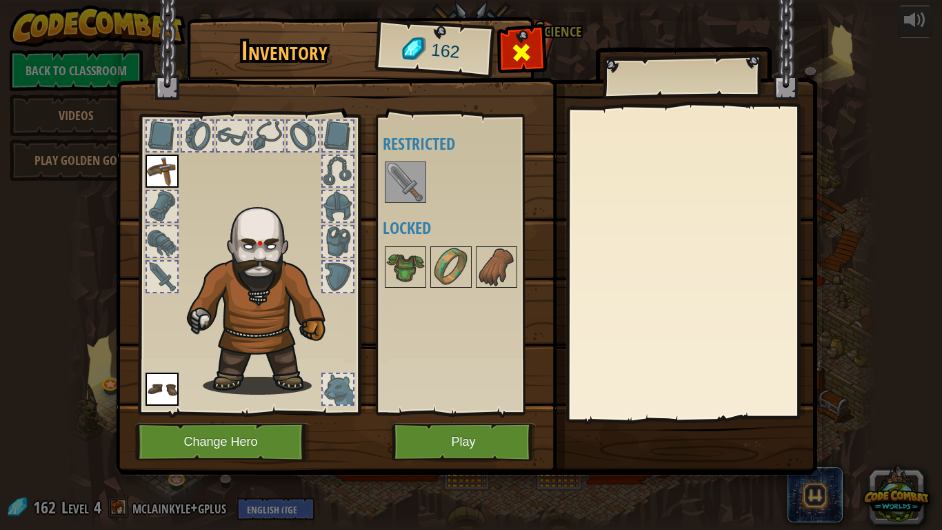
click at [536, 35] on div at bounding box center [521, 55] width 43 height 43
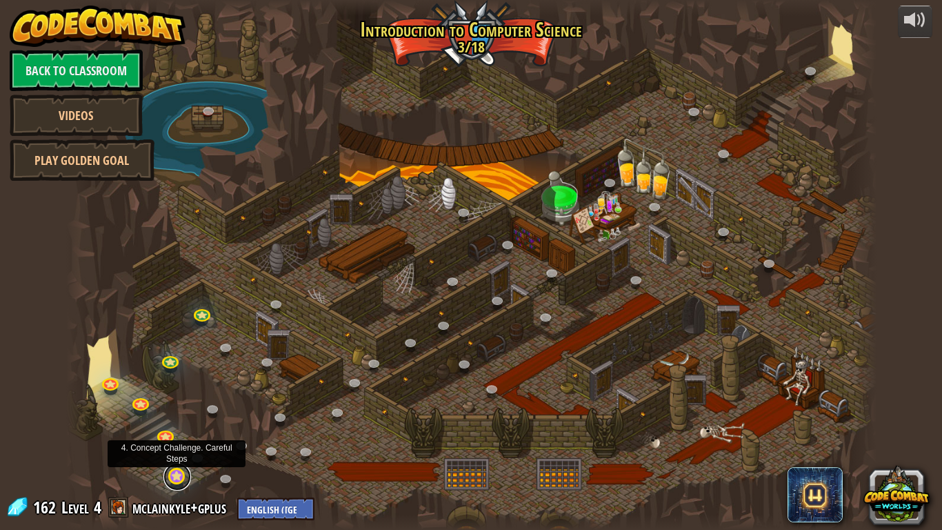
click at [174, 436] on link at bounding box center [177, 477] width 28 height 28
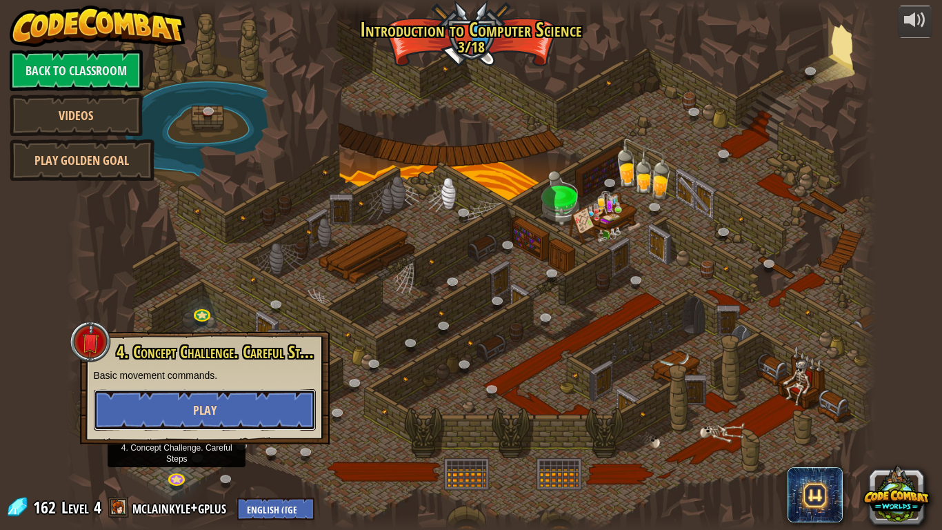
click at [217, 417] on button "Play" at bounding box center [205, 409] width 222 height 41
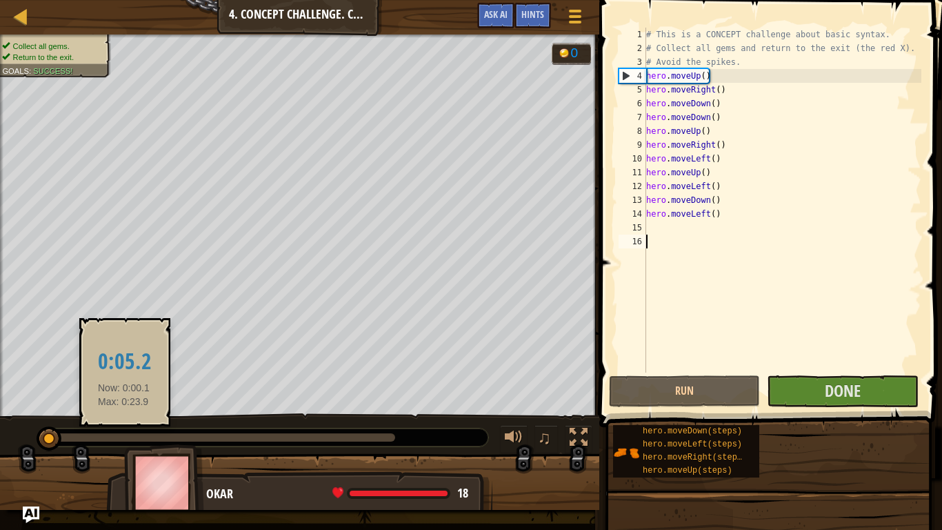
click at [124, 436] on div at bounding box center [221, 437] width 347 height 8
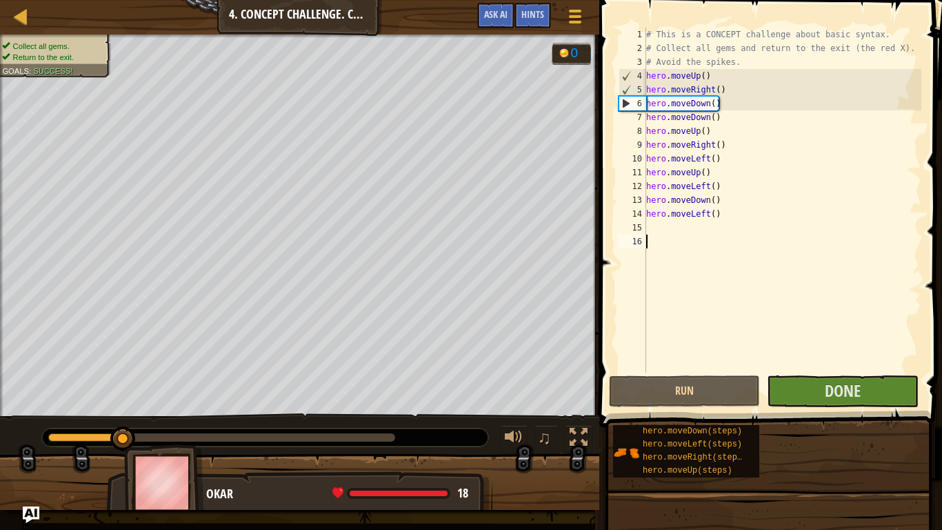
click at [165, 436] on div at bounding box center [221, 437] width 347 height 8
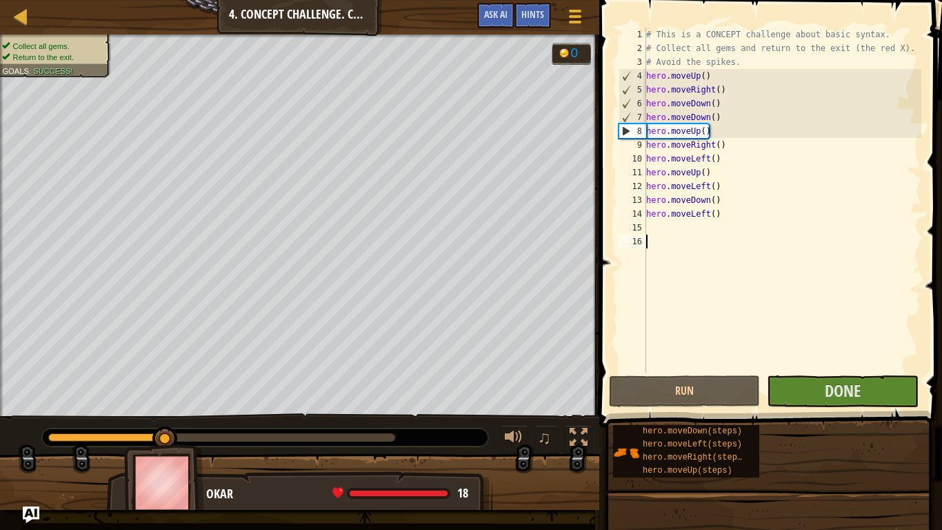
click at [211, 436] on div at bounding box center [221, 437] width 347 height 8
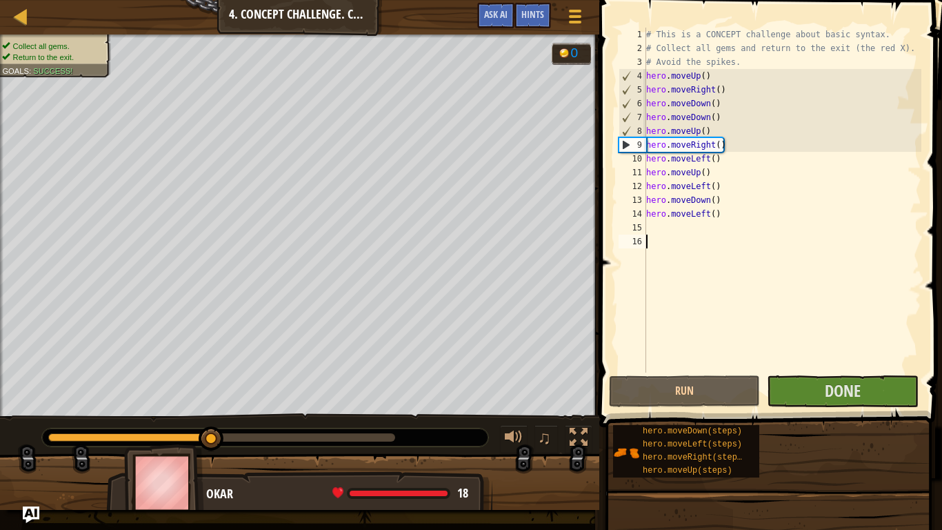
click at [268, 436] on div at bounding box center [265, 437] width 446 height 18
click at [241, 436] on div at bounding box center [221, 437] width 347 height 8
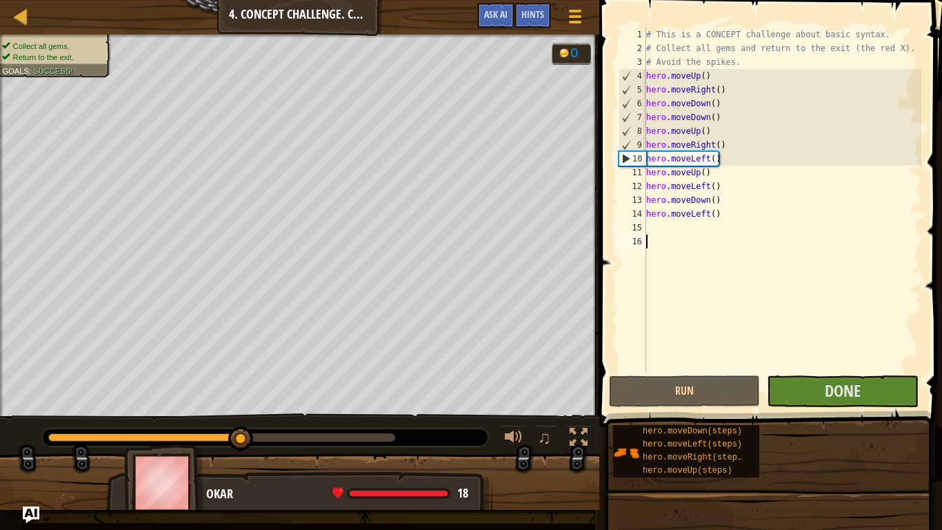
click at [287, 435] on div at bounding box center [221, 437] width 347 height 8
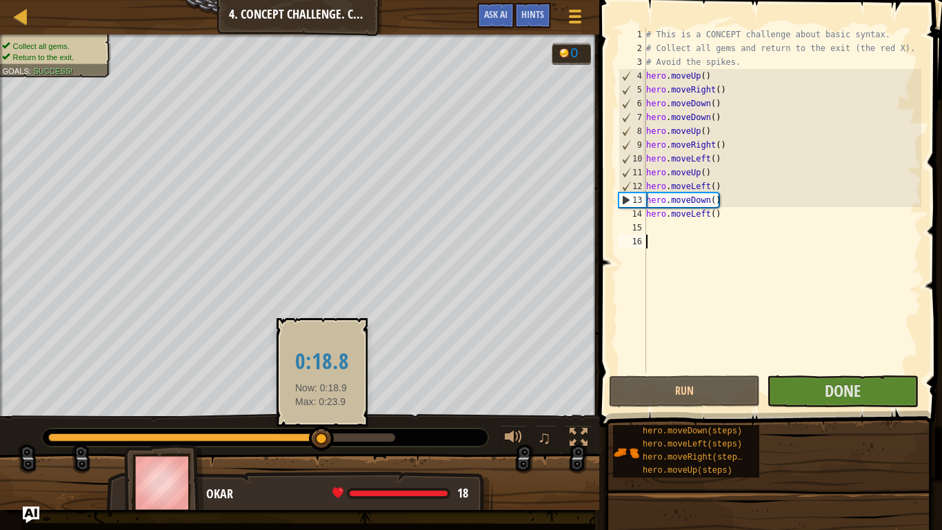
click at [321, 436] on div at bounding box center [221, 437] width 347 height 8
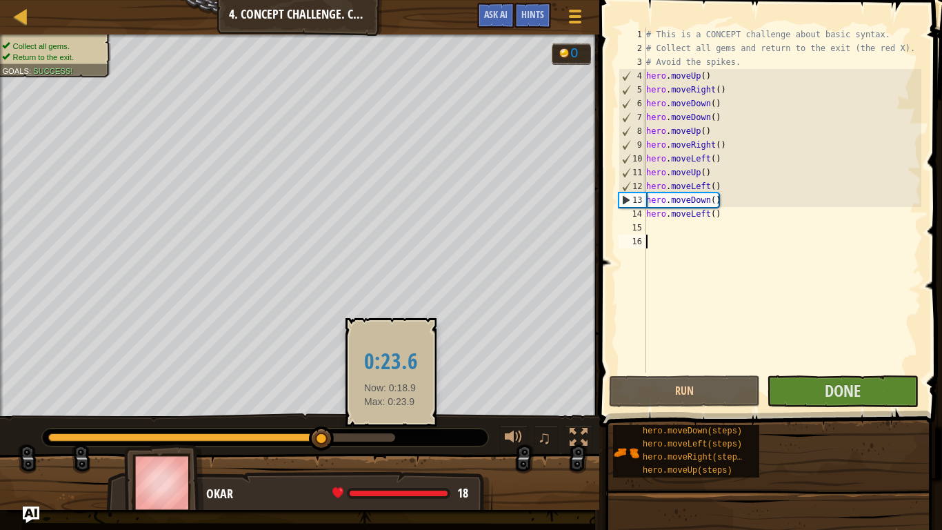
click at [391, 436] on div at bounding box center [221, 437] width 347 height 8
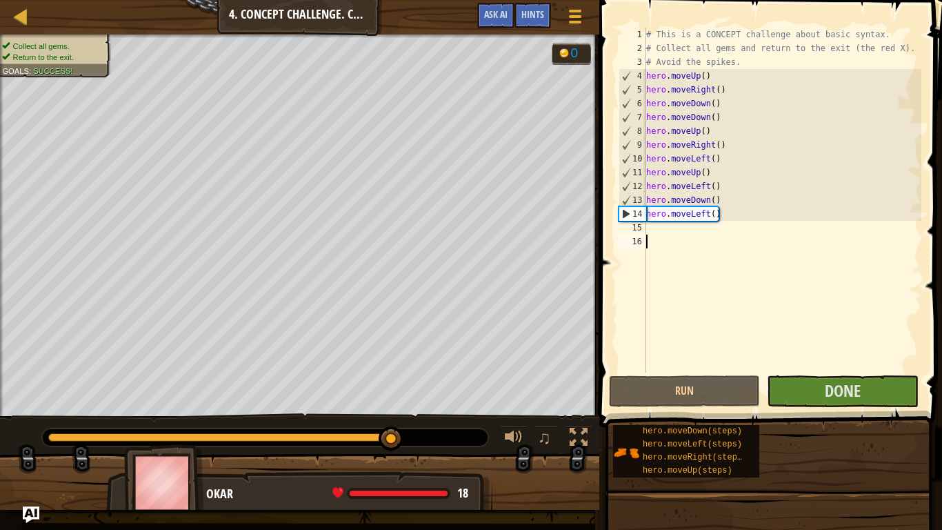
click at [729, 217] on div "# This is a CONCEPT challenge about basic syntax. # Collect all gems and return…" at bounding box center [782, 214] width 278 height 372
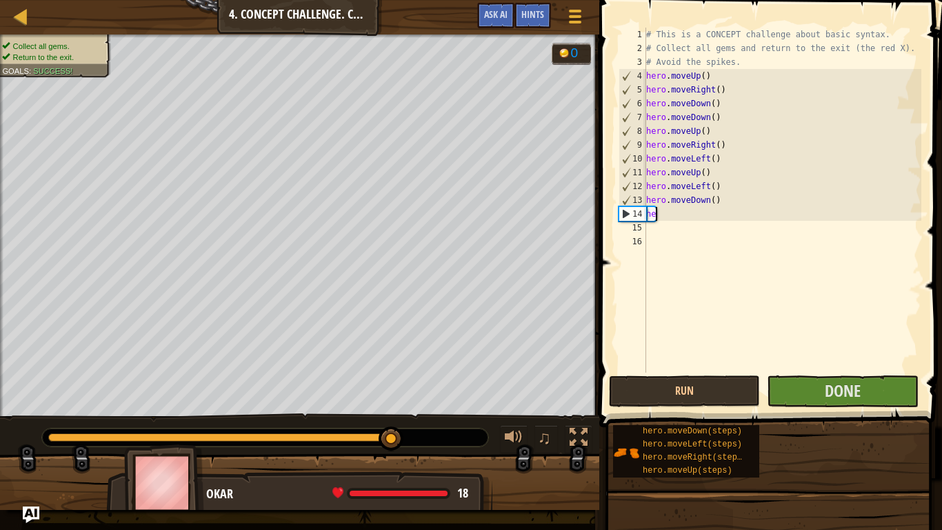
type textarea "h"
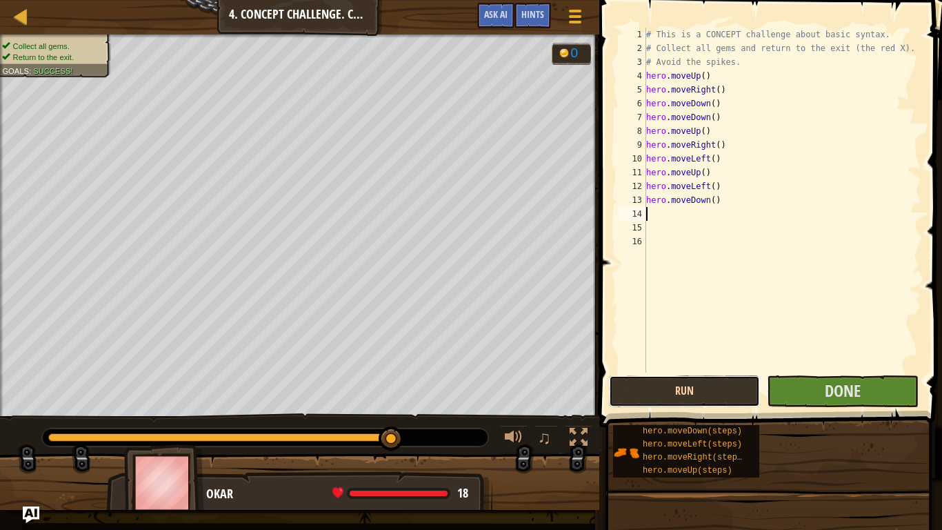
click at [665, 394] on button "Run" at bounding box center [684, 391] width 151 height 32
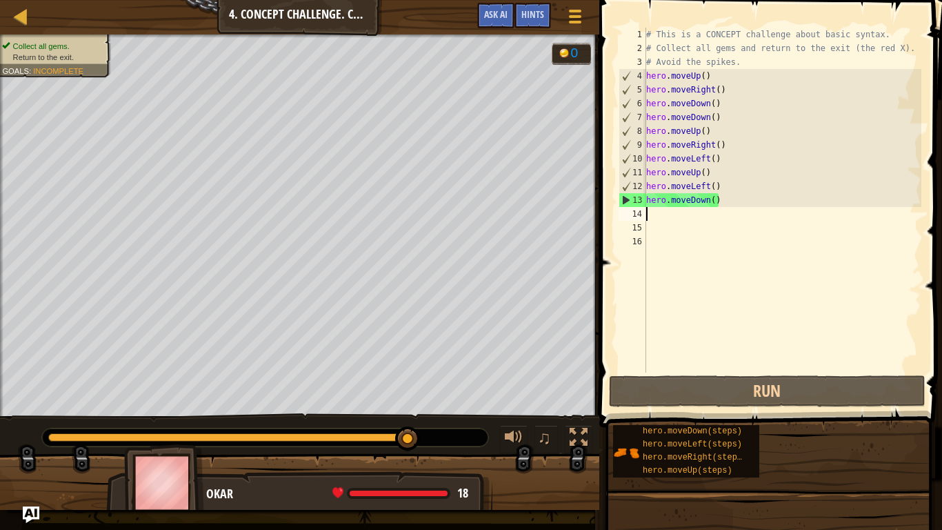
type textarea "h"
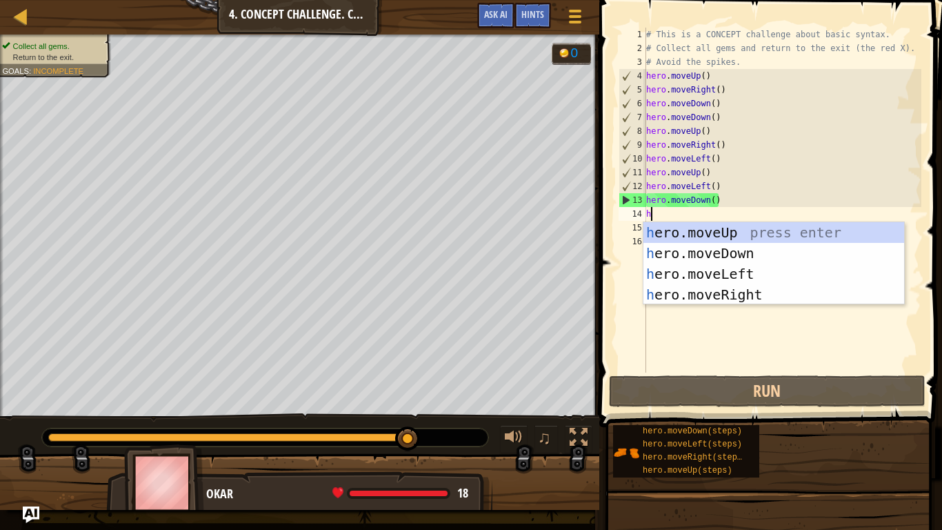
scroll to position [6, 0]
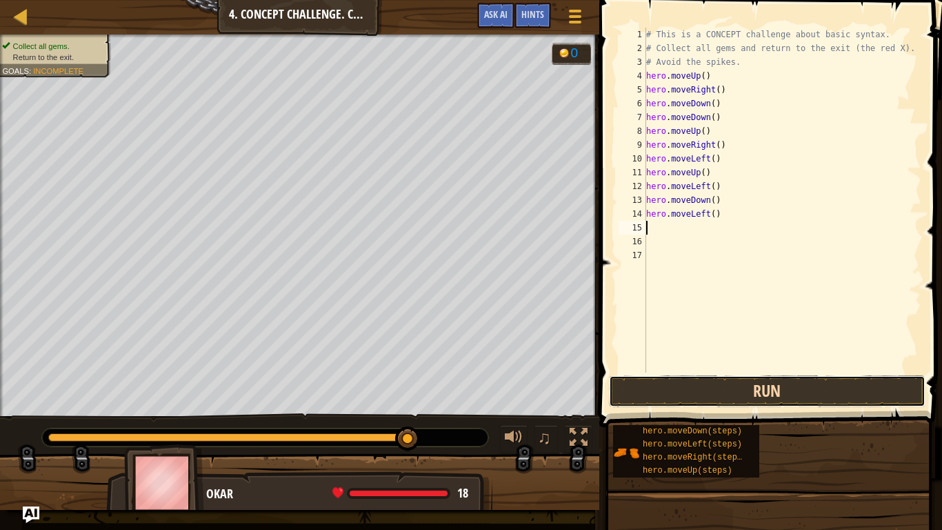
click at [763, 394] on button "Run" at bounding box center [767, 391] width 317 height 32
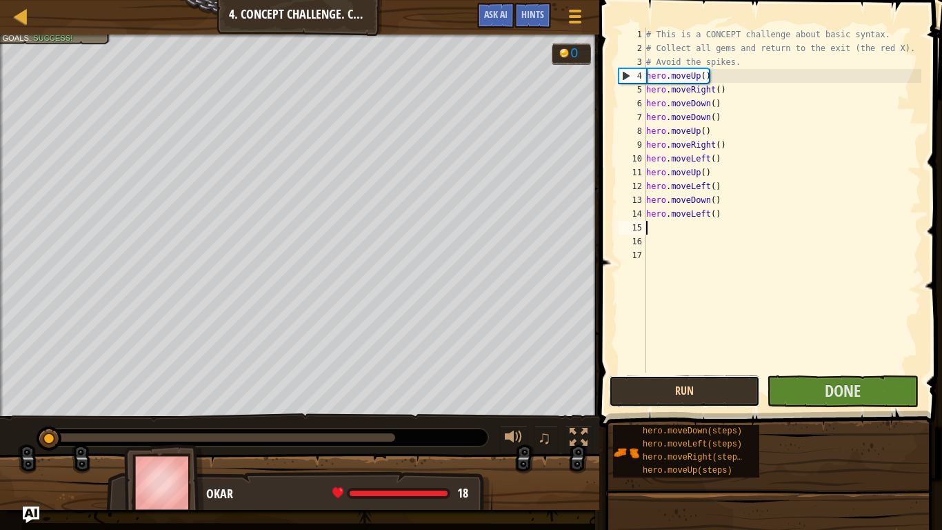
click at [688, 389] on button "Run" at bounding box center [684, 391] width 151 height 32
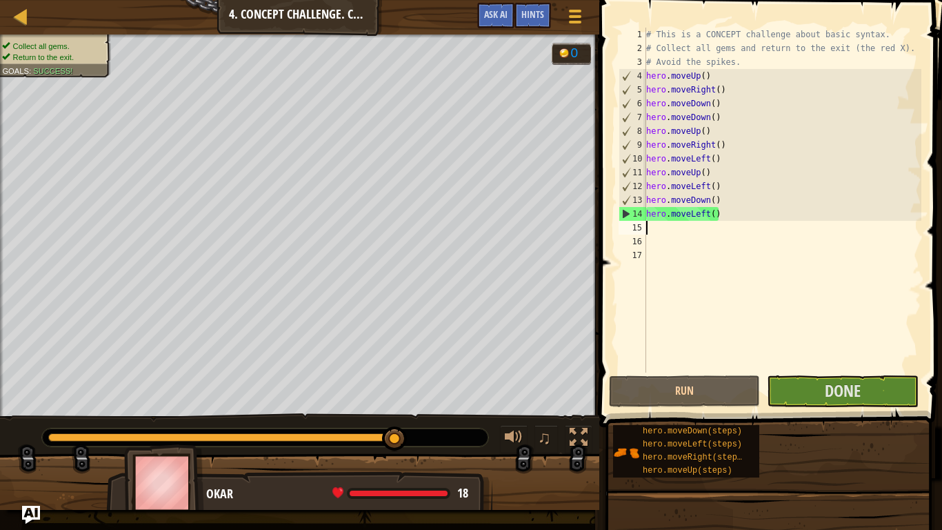
click at [31, 436] on img "Ask AI" at bounding box center [31, 514] width 18 height 18
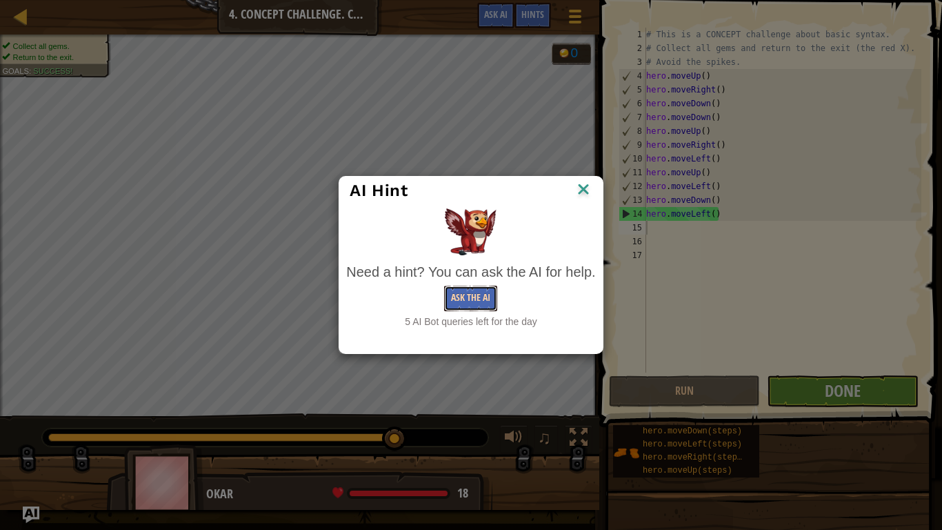
click at [489, 298] on button "Ask the AI" at bounding box center [470, 298] width 53 height 26
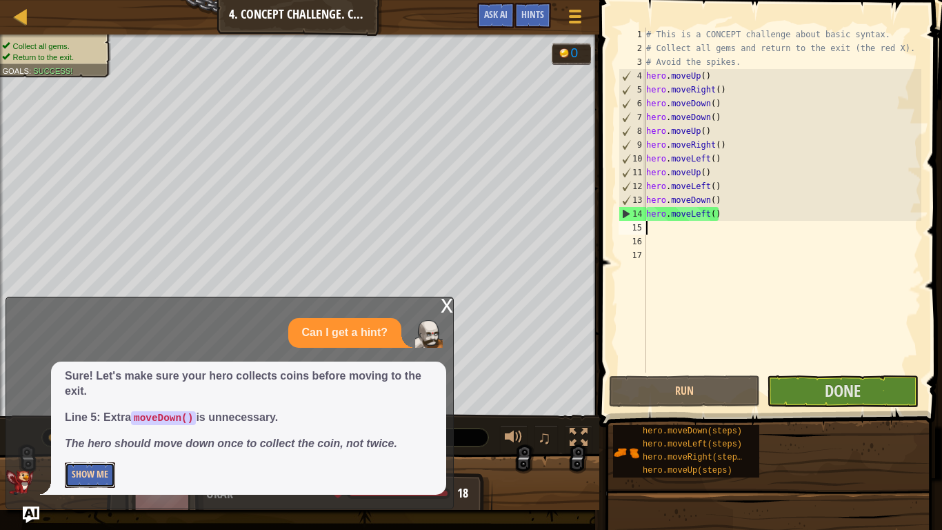
click at [82, 436] on button "Show Me" at bounding box center [90, 475] width 50 height 26
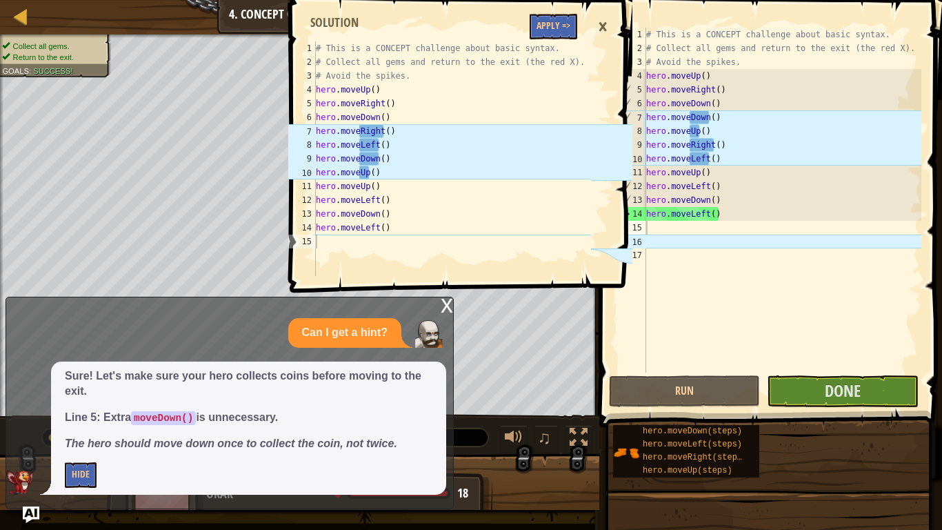
click at [719, 120] on div "# This is a CONCEPT challenge about basic syntax. # Collect all gems and return…" at bounding box center [782, 214] width 278 height 372
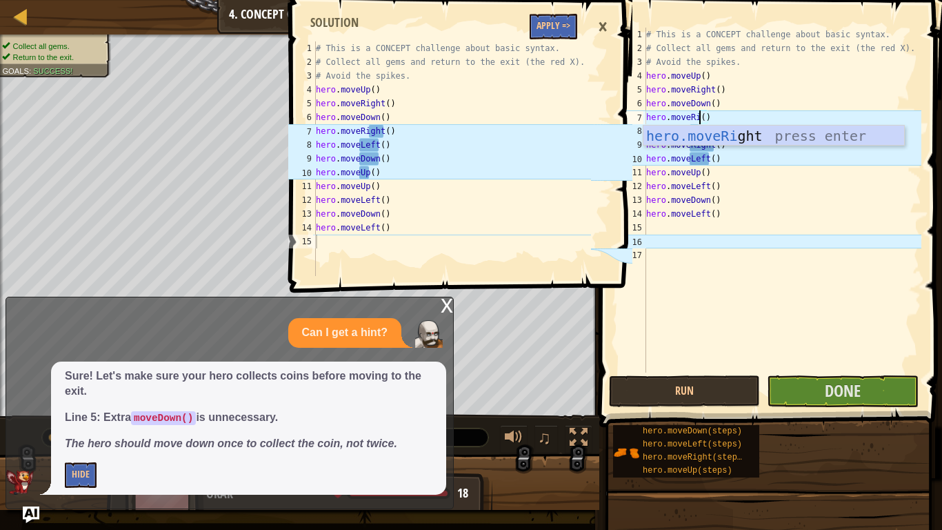
scroll to position [6, 8]
click at [750, 138] on div "hero.moveRi ght press enter" at bounding box center [773, 156] width 261 height 62
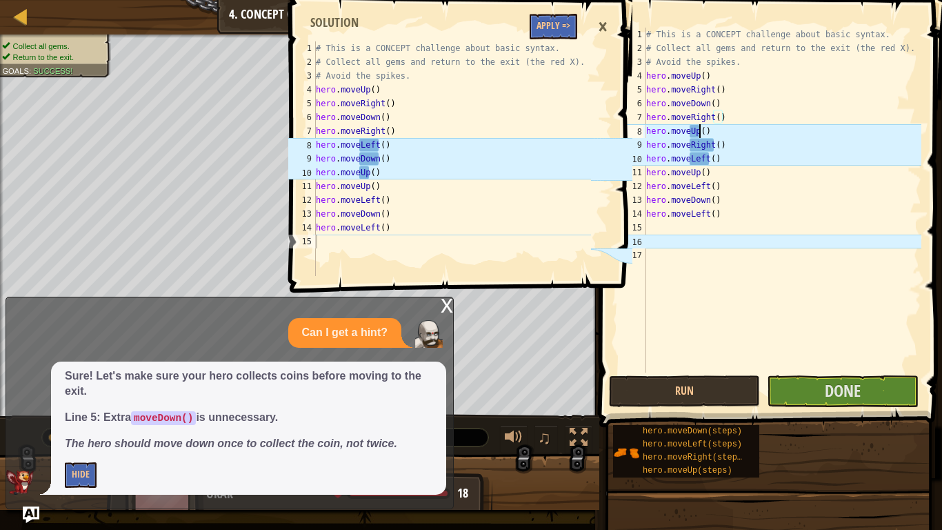
click at [701, 133] on div "# This is a CONCEPT challenge about basic syntax. # Collect all gems and return…" at bounding box center [782, 214] width 278 height 372
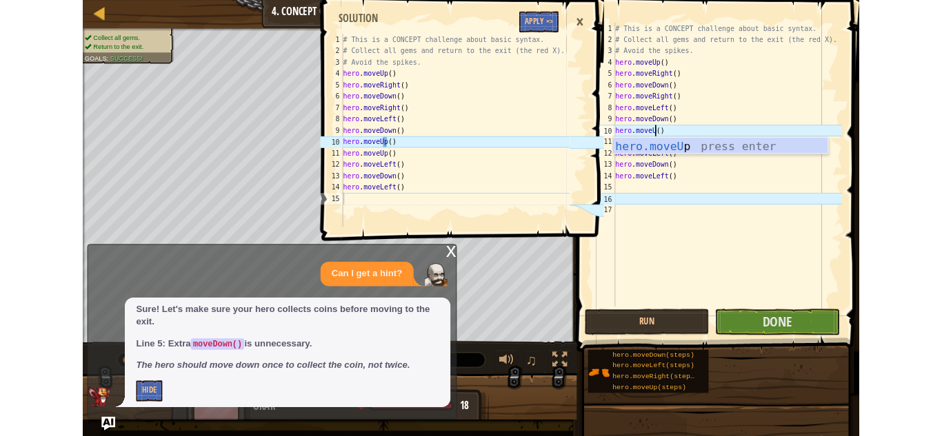
scroll to position [6, 8]
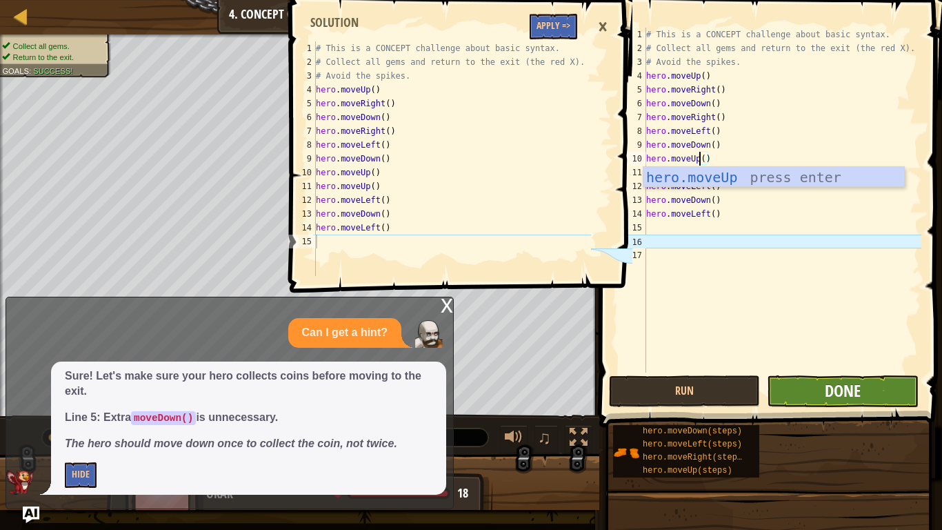
type textarea "hero.moveUp()"
click at [858, 394] on span "Done" at bounding box center [843, 390] width 36 height 22
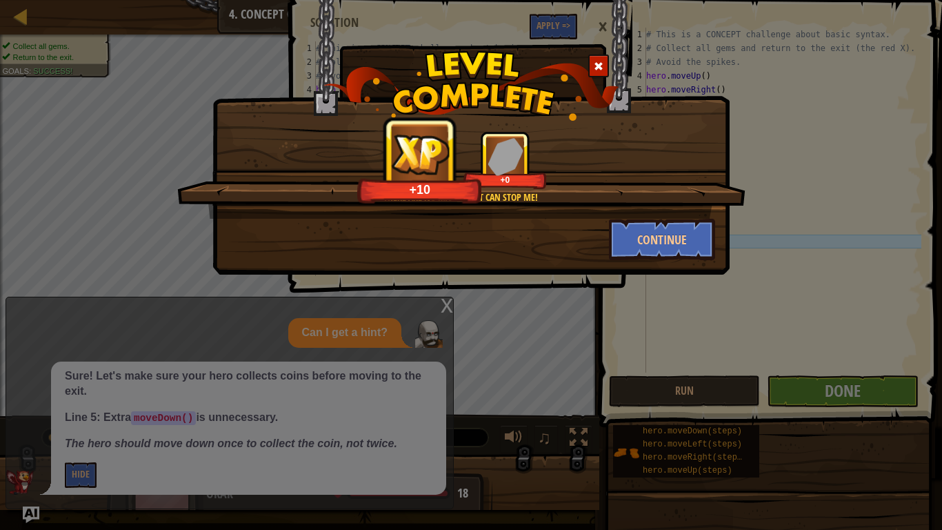
click at [597, 71] on span at bounding box center [599, 66] width 10 height 10
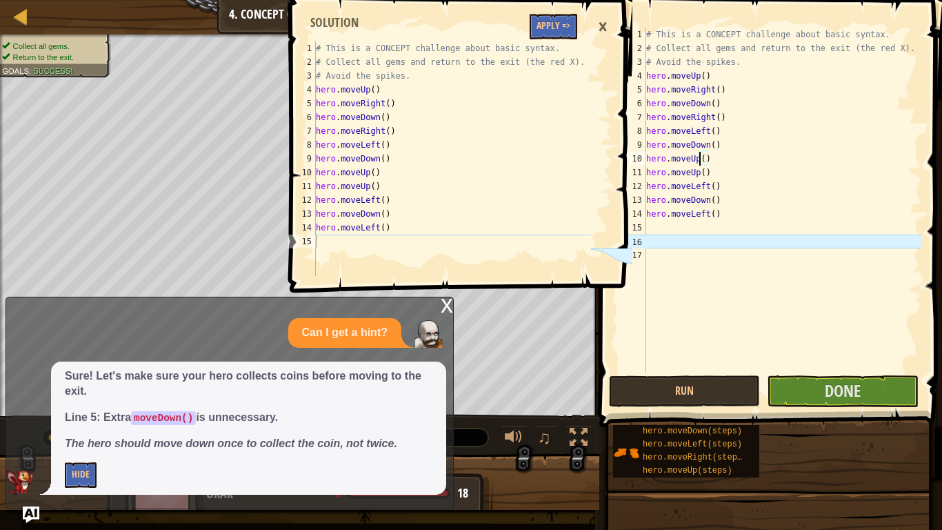
click at [602, 33] on div "×" at bounding box center [602, 27] width 23 height 32
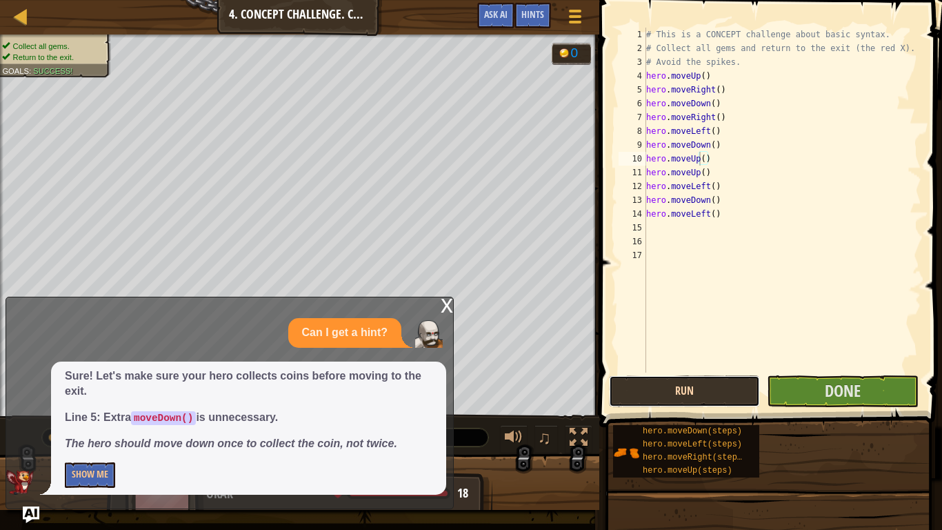
click at [652, 394] on button "Run" at bounding box center [684, 391] width 151 height 32
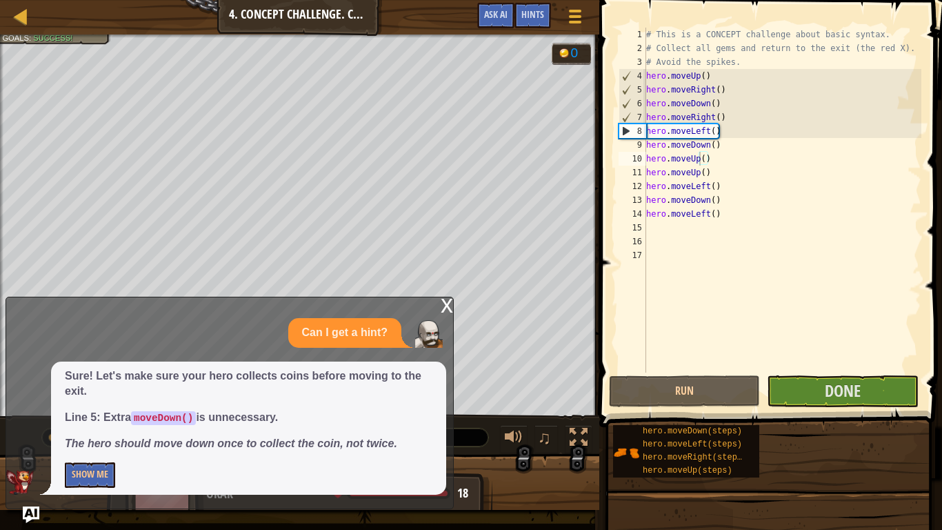
click at [450, 305] on div "x" at bounding box center [447, 304] width 12 height 14
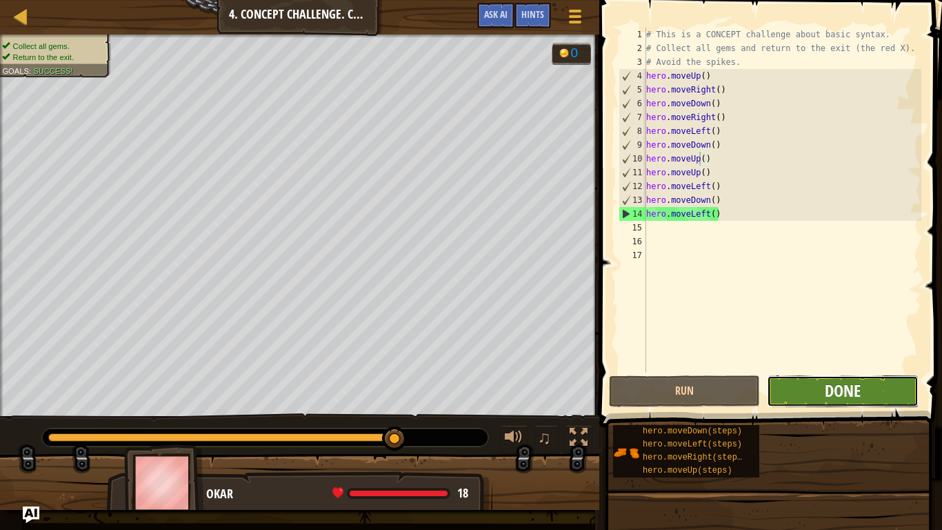
click at [861, 394] on span "Done" at bounding box center [843, 390] width 36 height 22
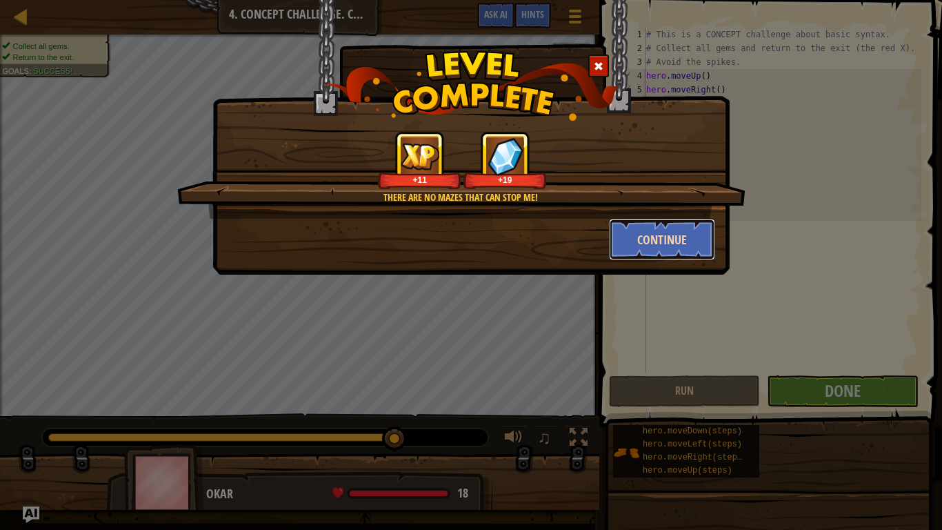
click at [639, 242] on button "Continue" at bounding box center [662, 239] width 107 height 41
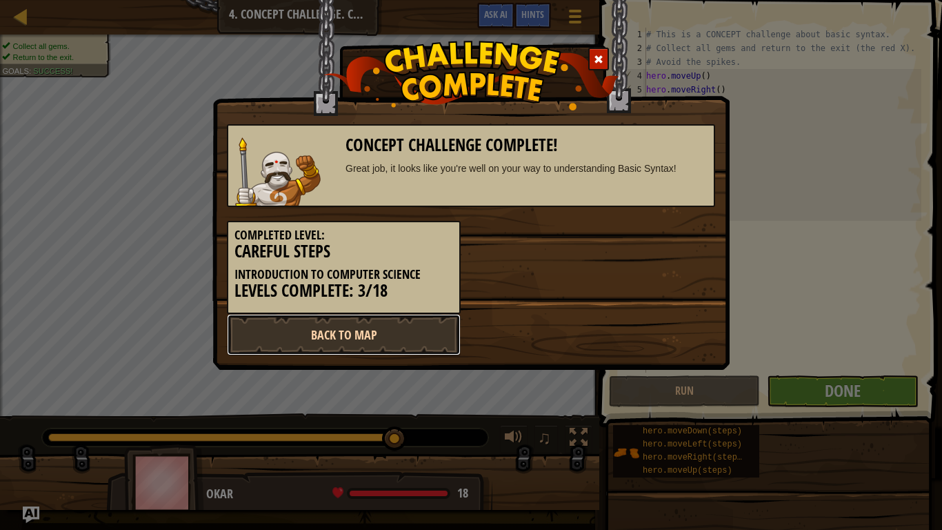
click at [412, 334] on link "Back to Map" at bounding box center [344, 334] width 234 height 41
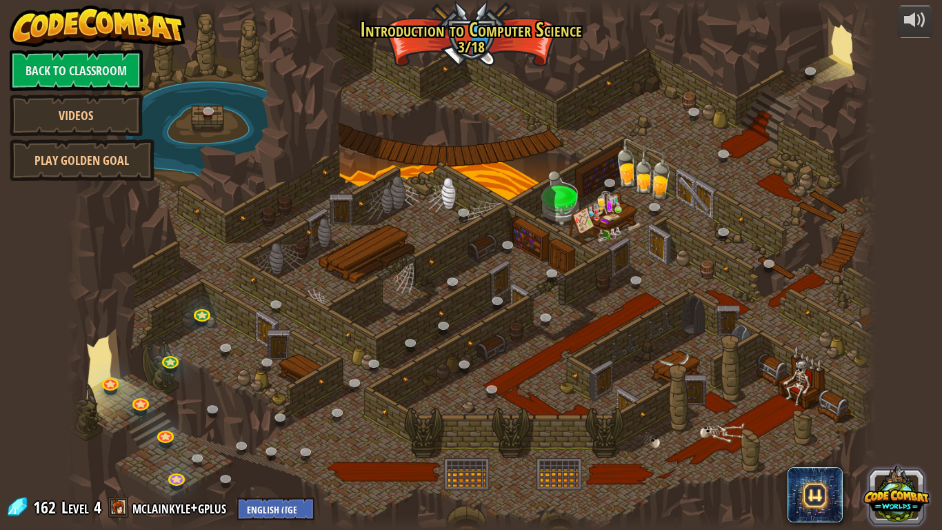
click at [892, 436] on button at bounding box center [896, 494] width 66 height 66
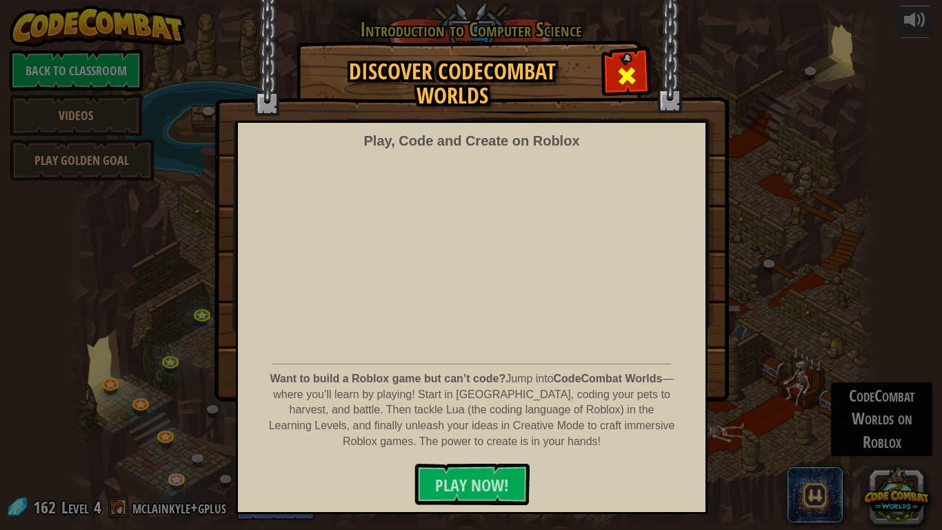
click at [620, 70] on span at bounding box center [627, 76] width 22 height 22
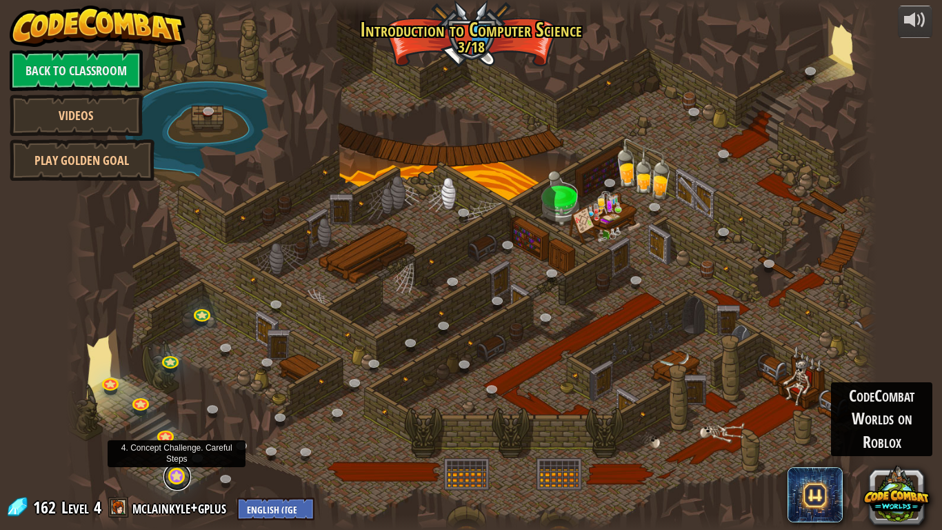
click at [175, 436] on link at bounding box center [177, 477] width 28 height 28
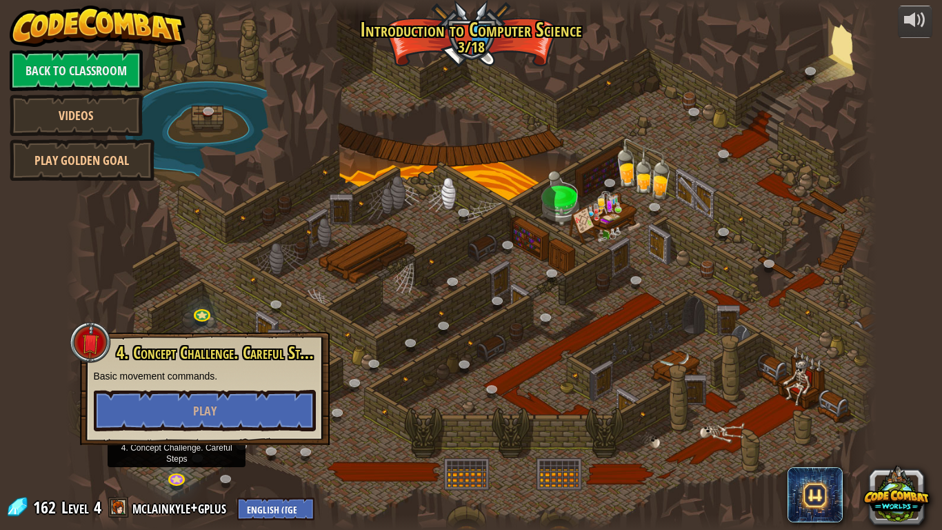
click at [346, 340] on div at bounding box center [471, 265] width 810 height 530
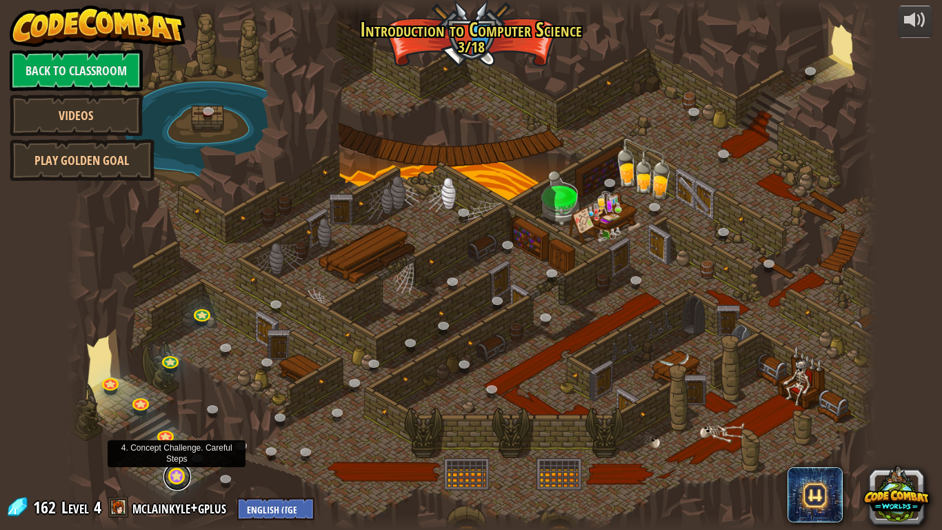
click at [178, 436] on link at bounding box center [177, 477] width 28 height 28
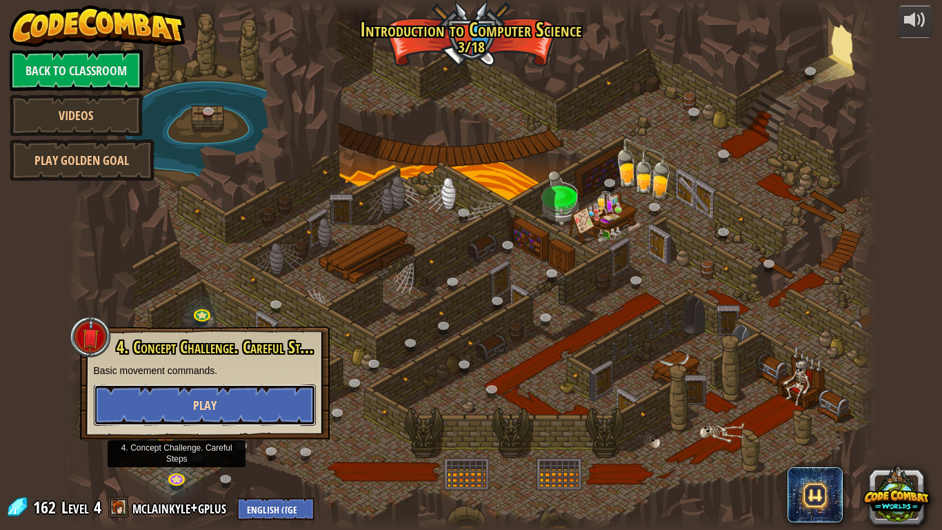
click at [217, 405] on button "Play" at bounding box center [205, 404] width 222 height 41
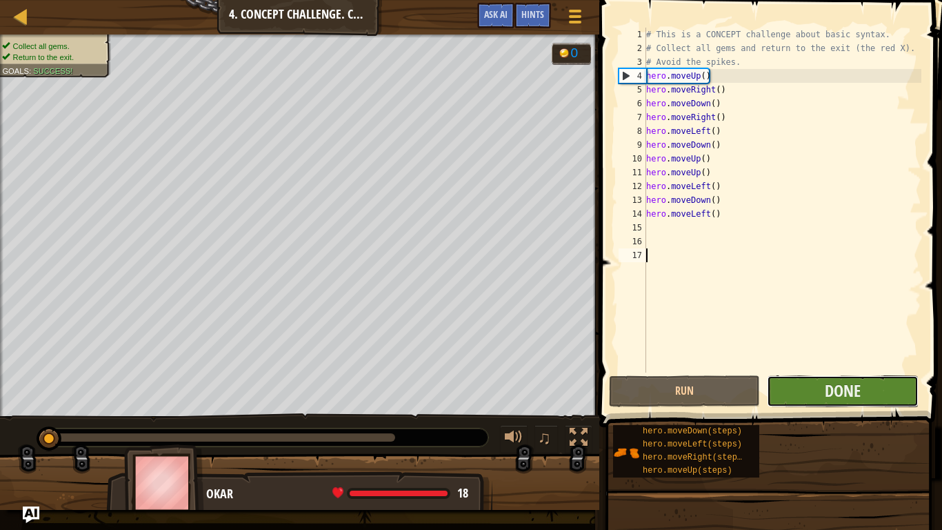
click at [821, 396] on button "Done" at bounding box center [842, 391] width 151 height 32
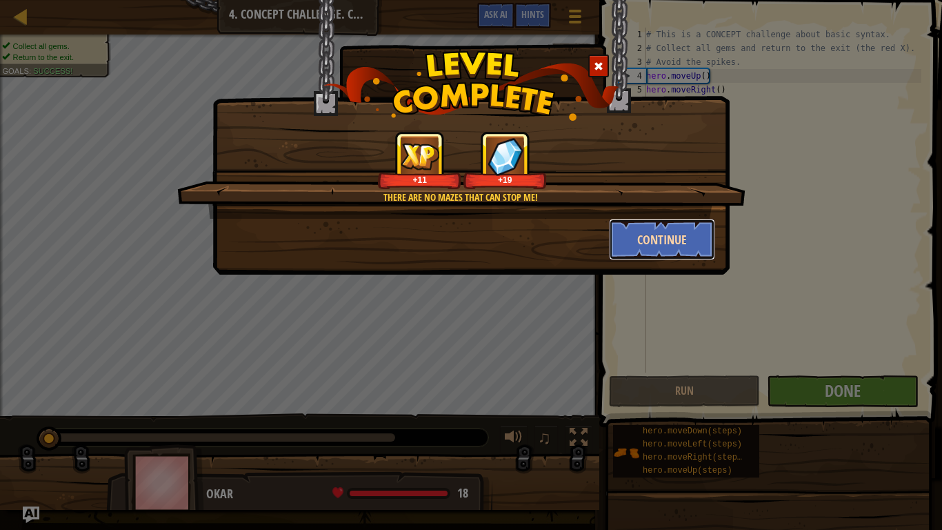
click at [665, 232] on button "Continue" at bounding box center [662, 239] width 107 height 41
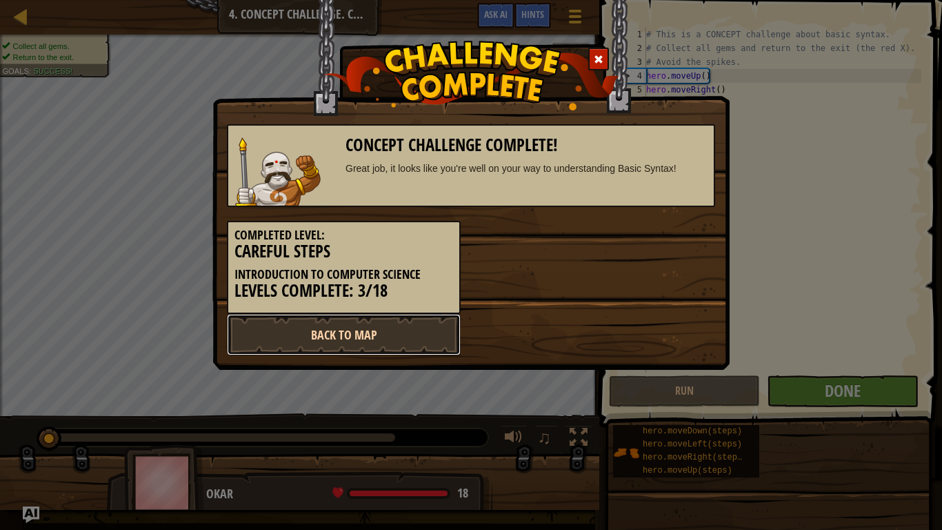
click at [335, 334] on link "Back to Map" at bounding box center [344, 334] width 234 height 41
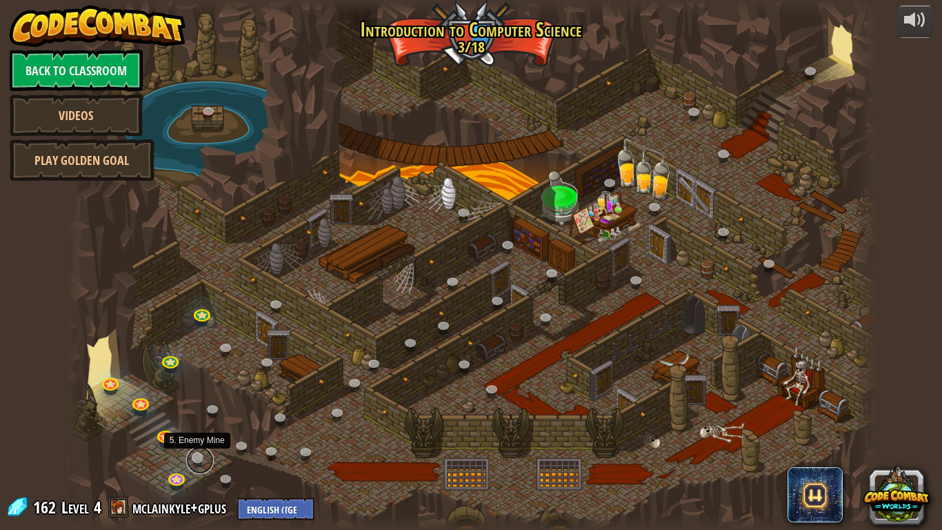
click at [200, 436] on link at bounding box center [200, 460] width 28 height 28
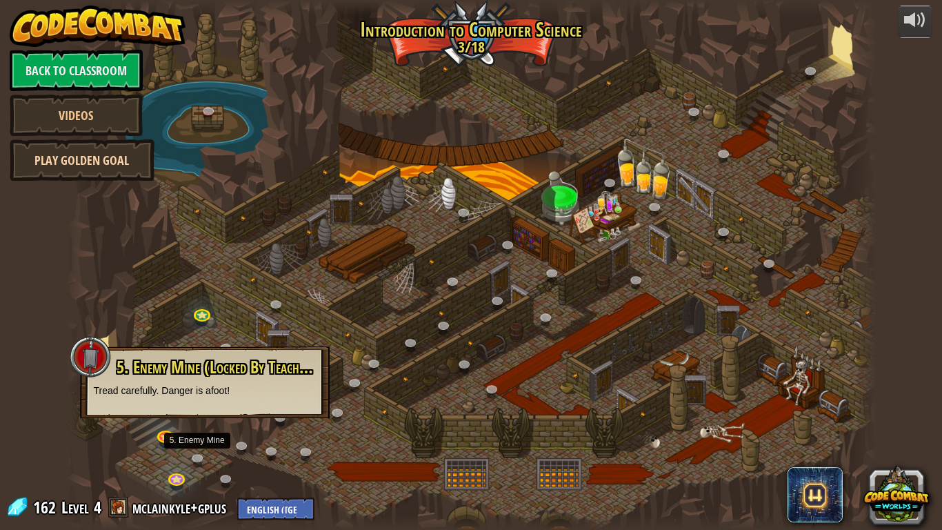
click at [88, 171] on link "Play Golden Goal" at bounding box center [82, 159] width 145 height 41
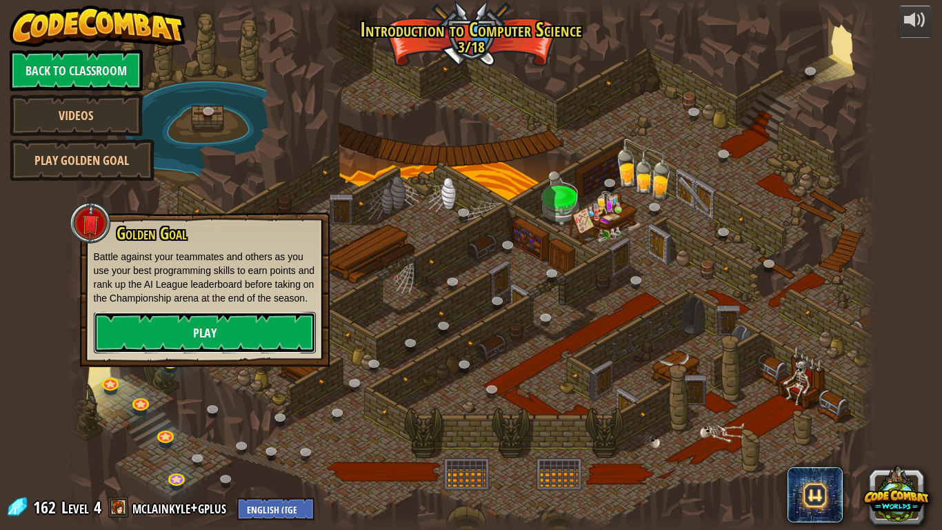
click at [226, 332] on link "Play" at bounding box center [205, 332] width 222 height 41
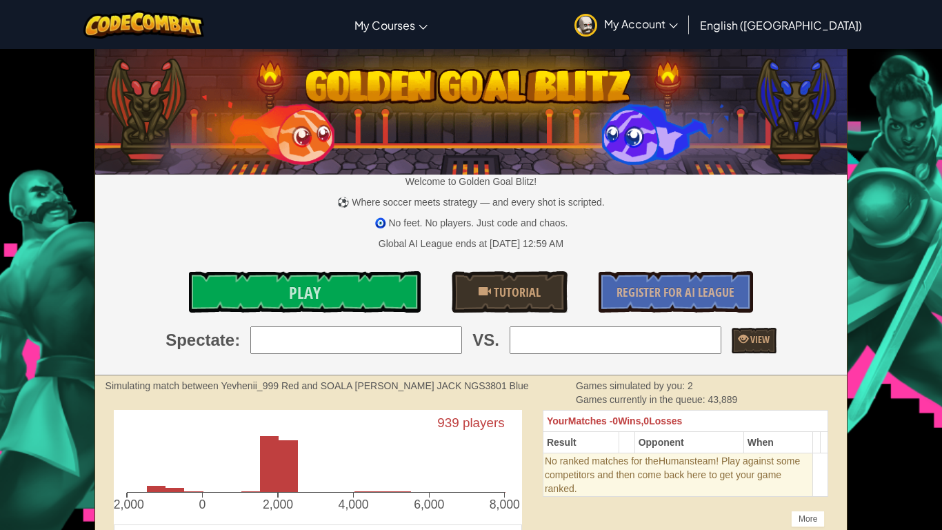
click at [421, 343] on input "search" at bounding box center [356, 340] width 212 height 28
click at [678, 27] on icon at bounding box center [673, 25] width 9 height 5
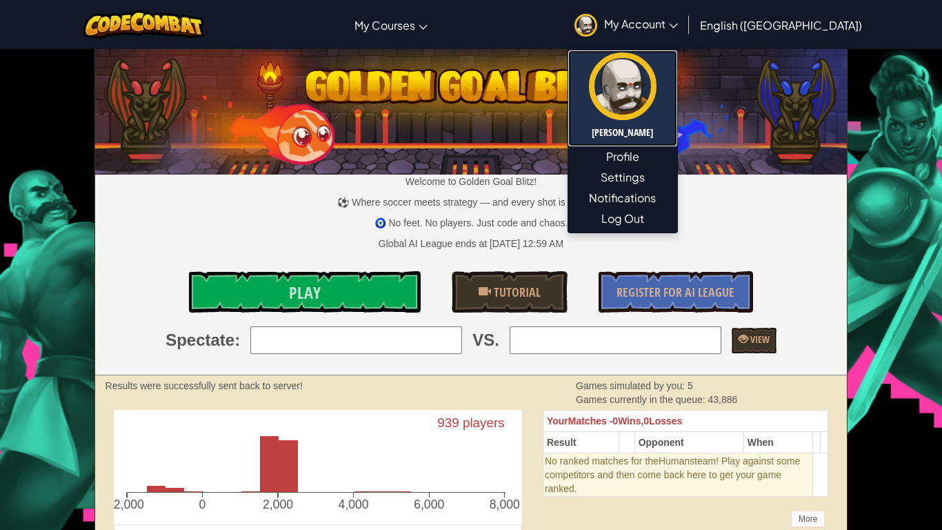
click at [656, 104] on img at bounding box center [623, 86] width 68 height 68
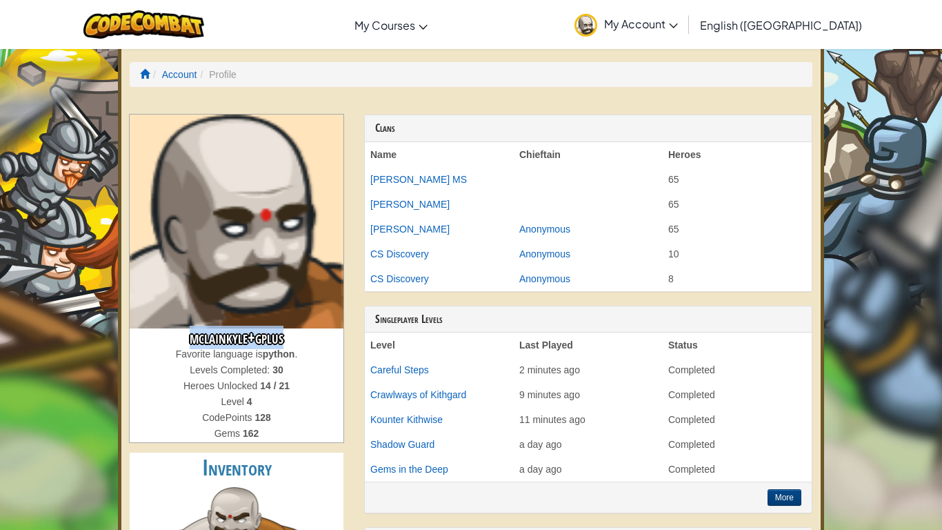
drag, startPoint x: 183, startPoint y: 339, endPoint x: 287, endPoint y: 341, distance: 104.2
click at [287, 341] on h3 "mclainkyle+gplus" at bounding box center [237, 337] width 214 height 19
copy h3 "mclainkyle+gplus"
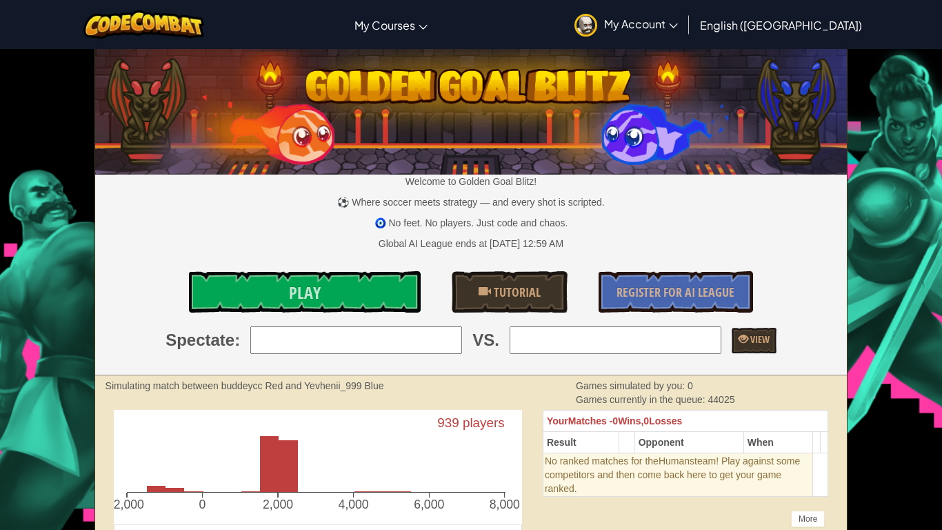
paste input "mclainkyle+gplus"
type input "mclainkyle+gplus"
click at [620, 339] on input "search" at bounding box center [616, 340] width 212 height 28
type input "15: TDawg24"
click at [268, 288] on link "Play" at bounding box center [305, 291] width 232 height 41
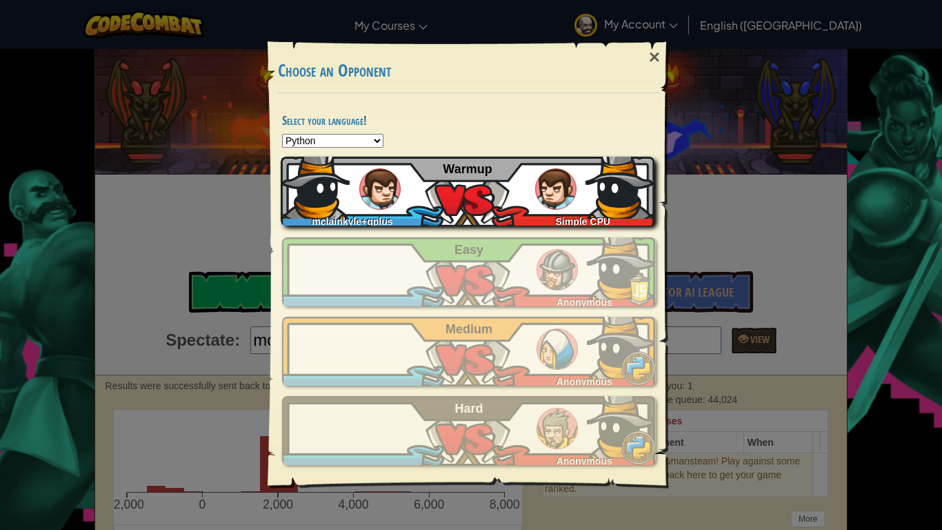
click at [465, 200] on div "mclainkyle+gplus Simple CPU Warmup" at bounding box center [468, 191] width 374 height 69
